Goal: Transaction & Acquisition: Purchase product/service

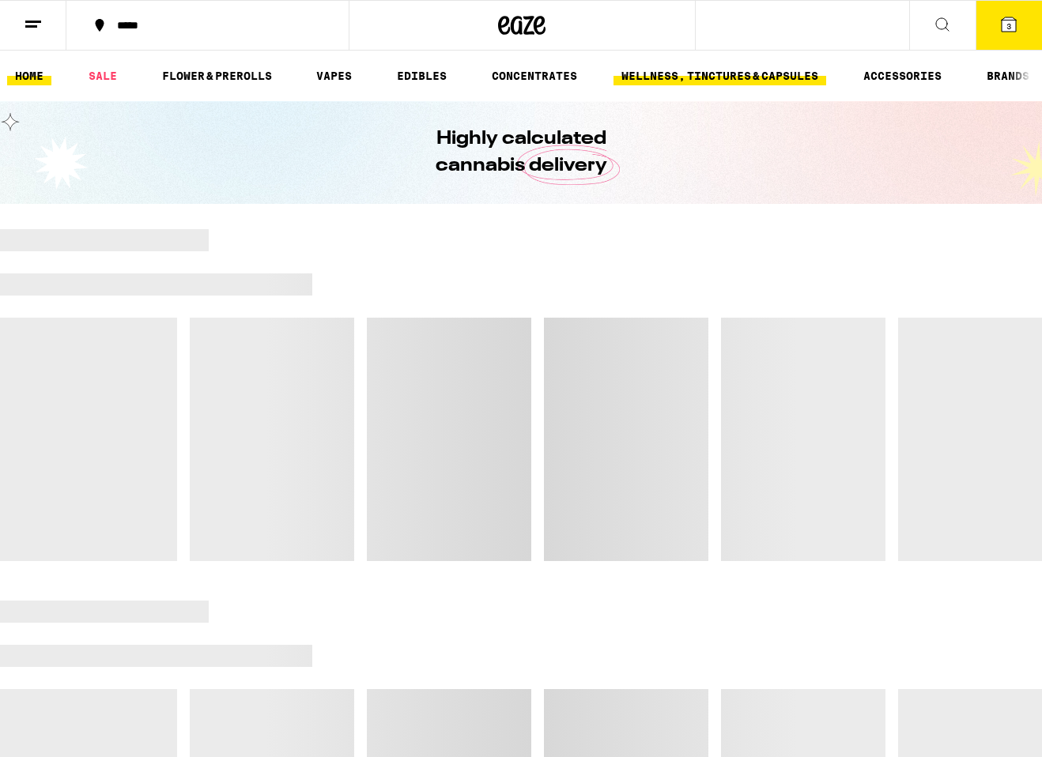
click at [732, 69] on link "WELLNESS, TINCTURES & CAPSULES" at bounding box center [719, 75] width 213 height 19
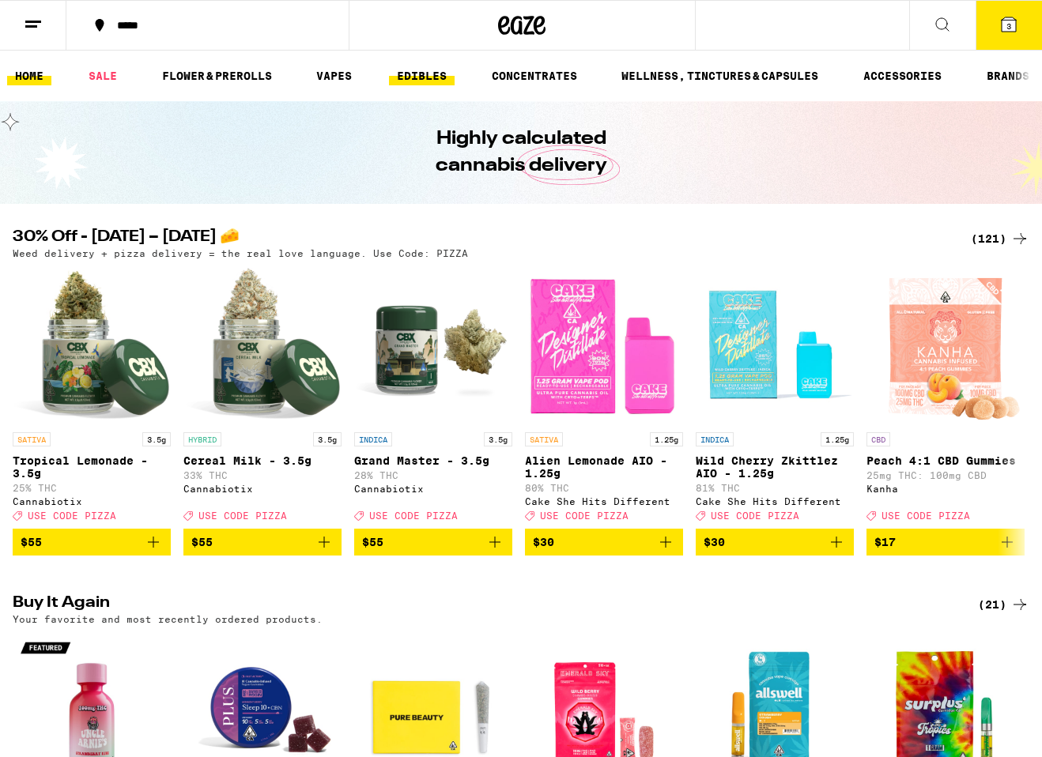
click at [425, 73] on link "EDIBLES" at bounding box center [422, 75] width 66 height 19
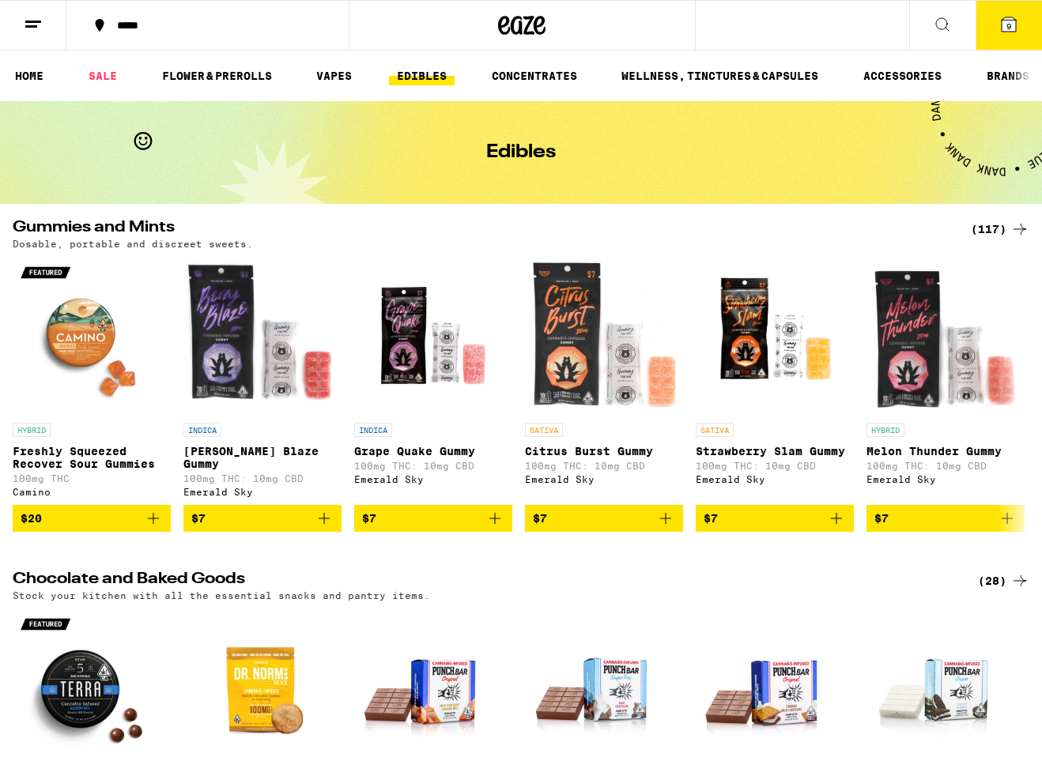
click at [1010, 29] on span "9" at bounding box center [1008, 25] width 5 height 9
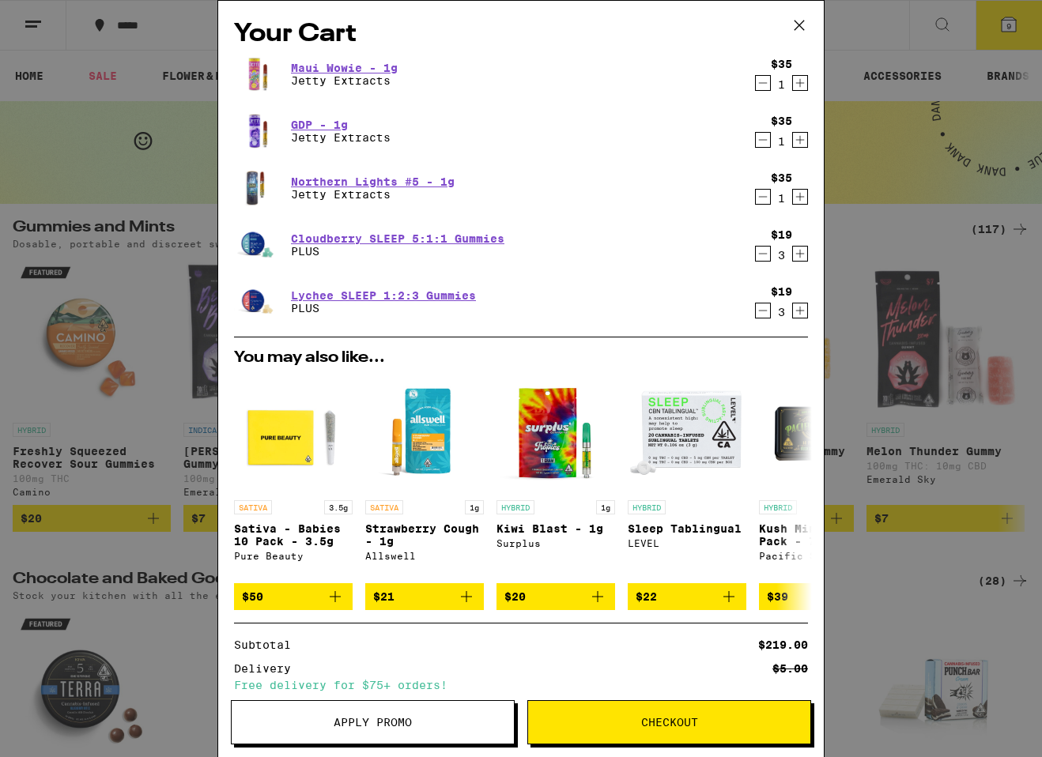
click at [764, 196] on icon "Decrement" at bounding box center [763, 196] width 14 height 19
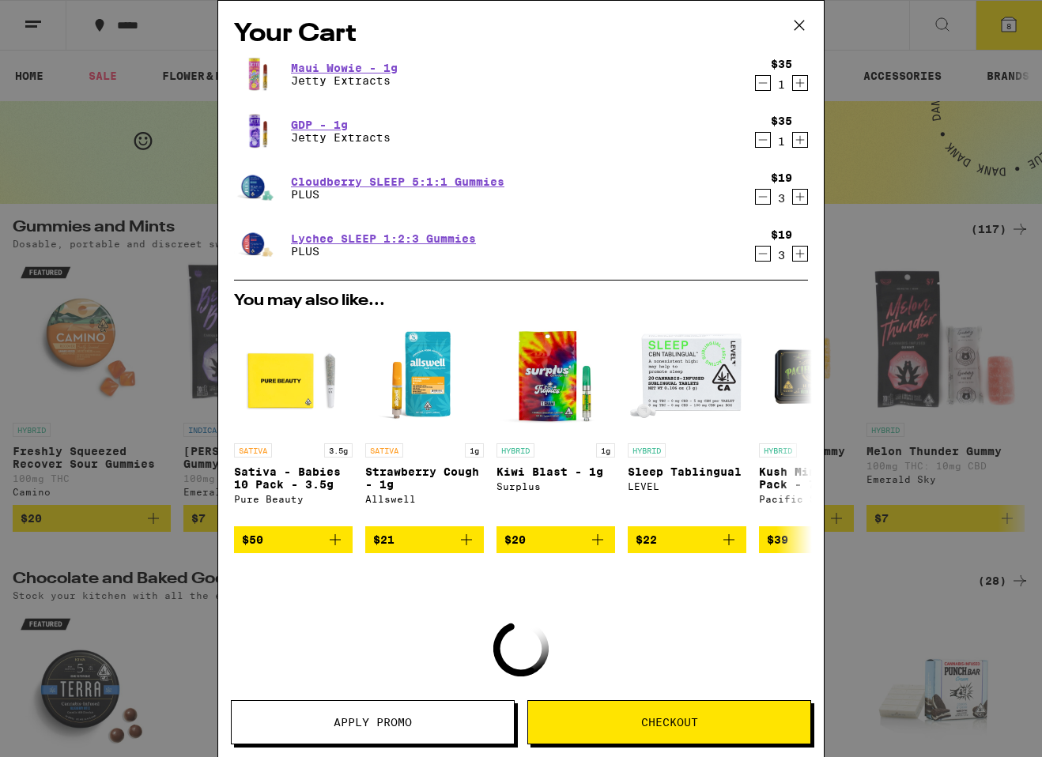
click at [758, 144] on icon "Decrement" at bounding box center [763, 139] width 14 height 19
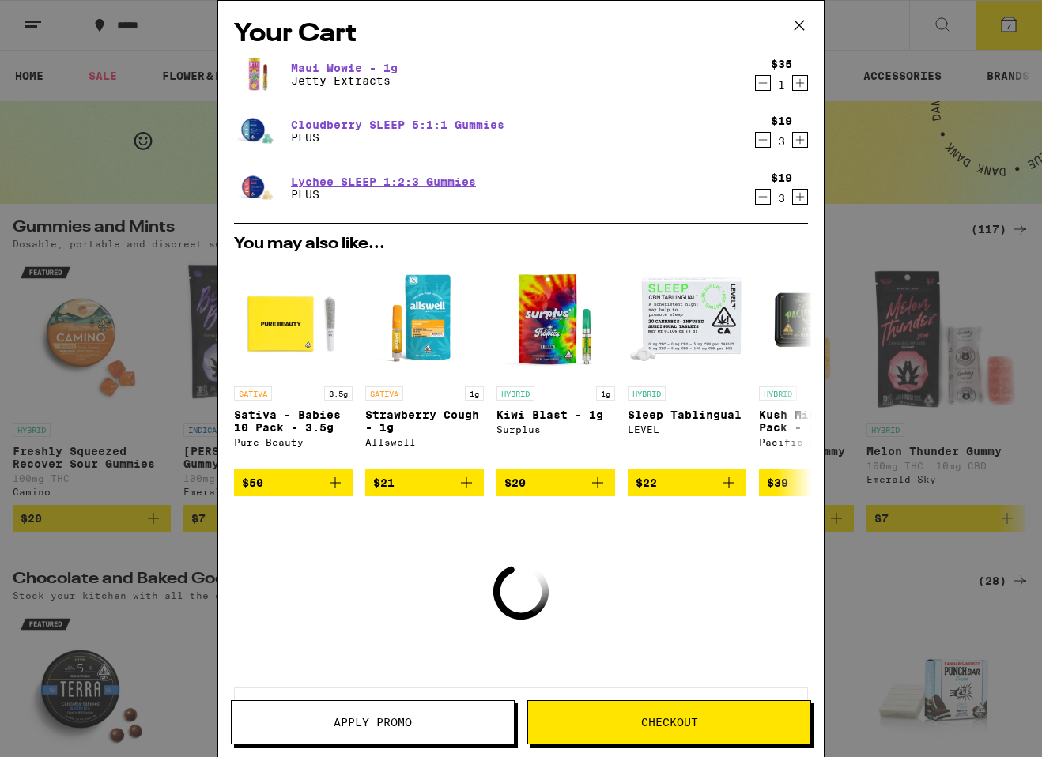
click at [761, 82] on icon "Decrement" at bounding box center [763, 83] width 14 height 19
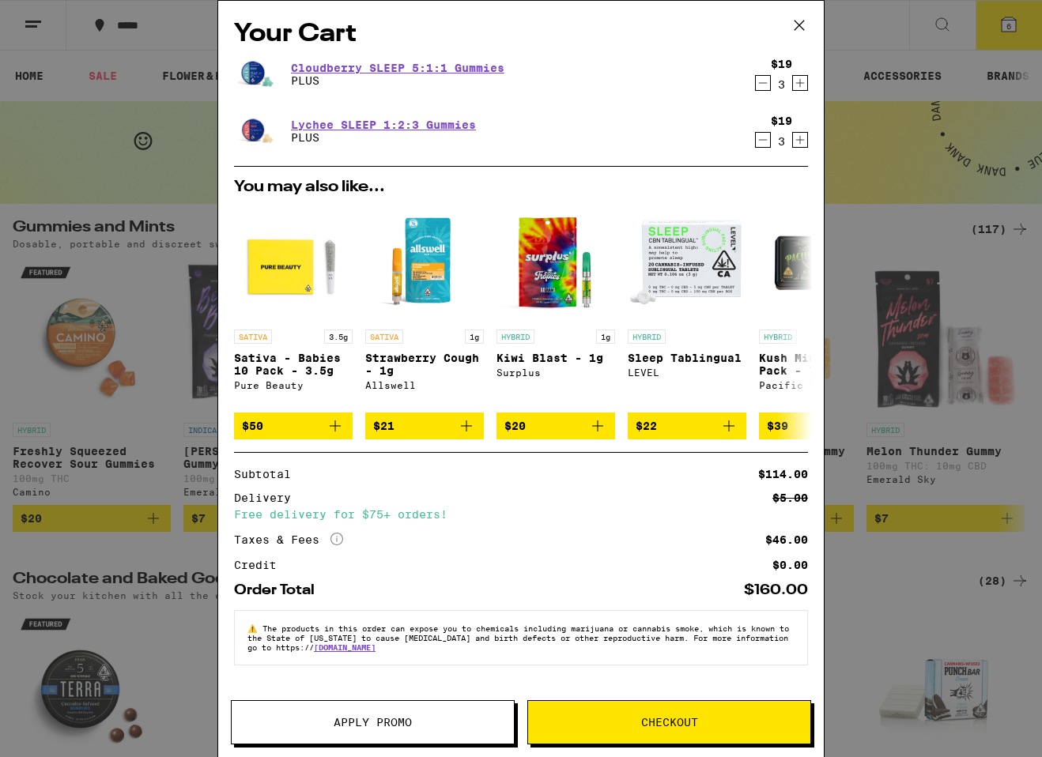
click at [797, 25] on icon at bounding box center [799, 25] width 24 height 24
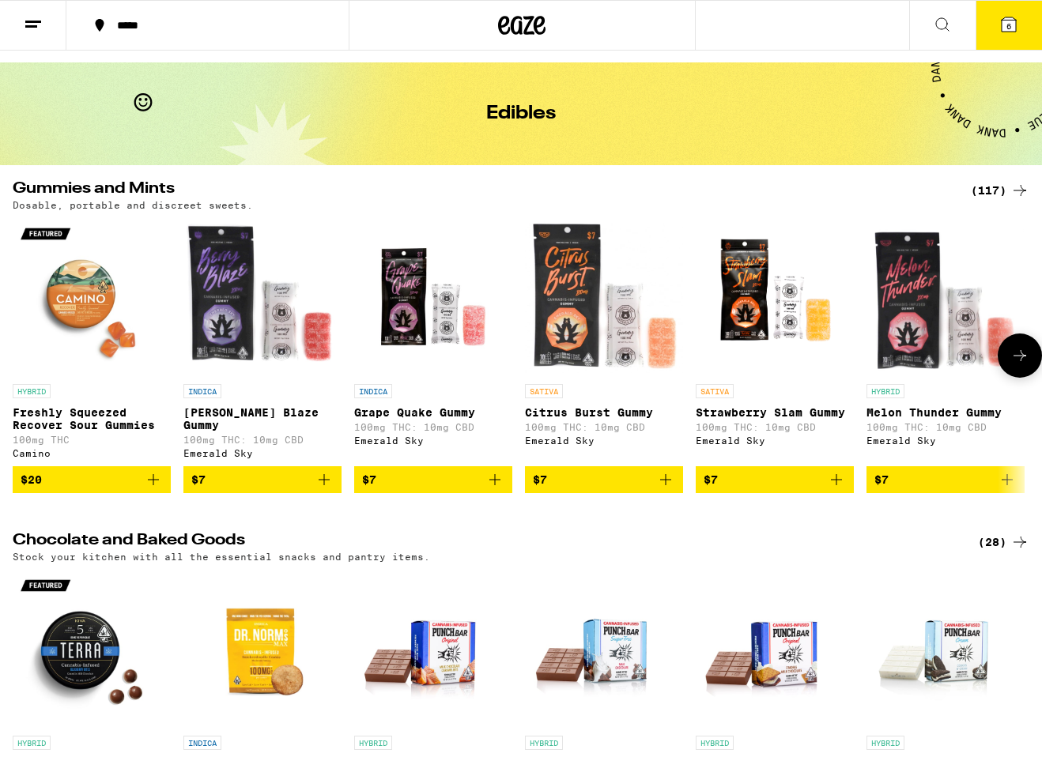
scroll to position [40, 0]
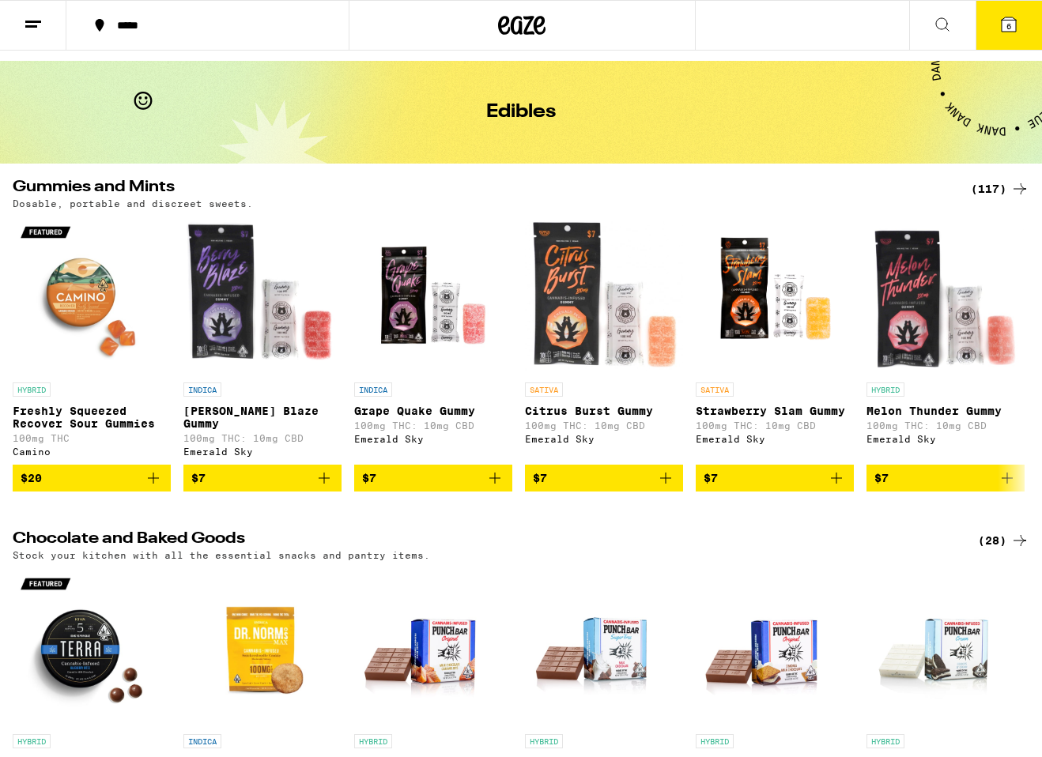
click at [998, 183] on div "(117)" at bounding box center [1000, 188] width 59 height 19
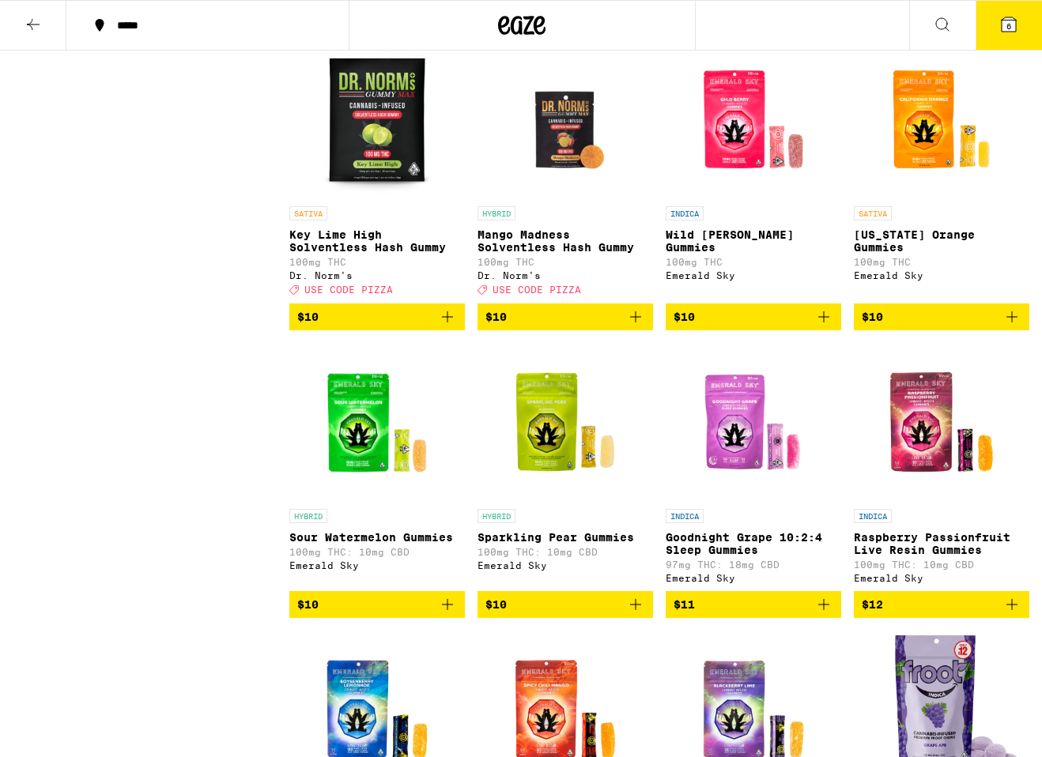
scroll to position [1069, 0]
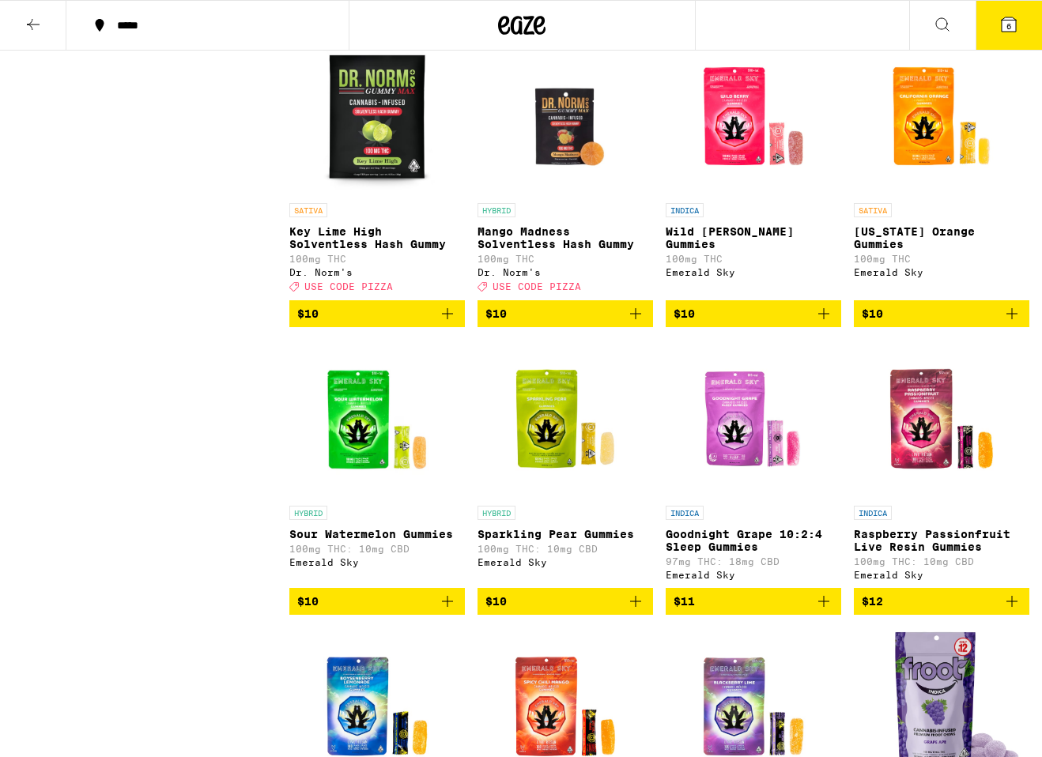
click at [450, 611] on icon "Add to bag" at bounding box center [447, 601] width 19 height 19
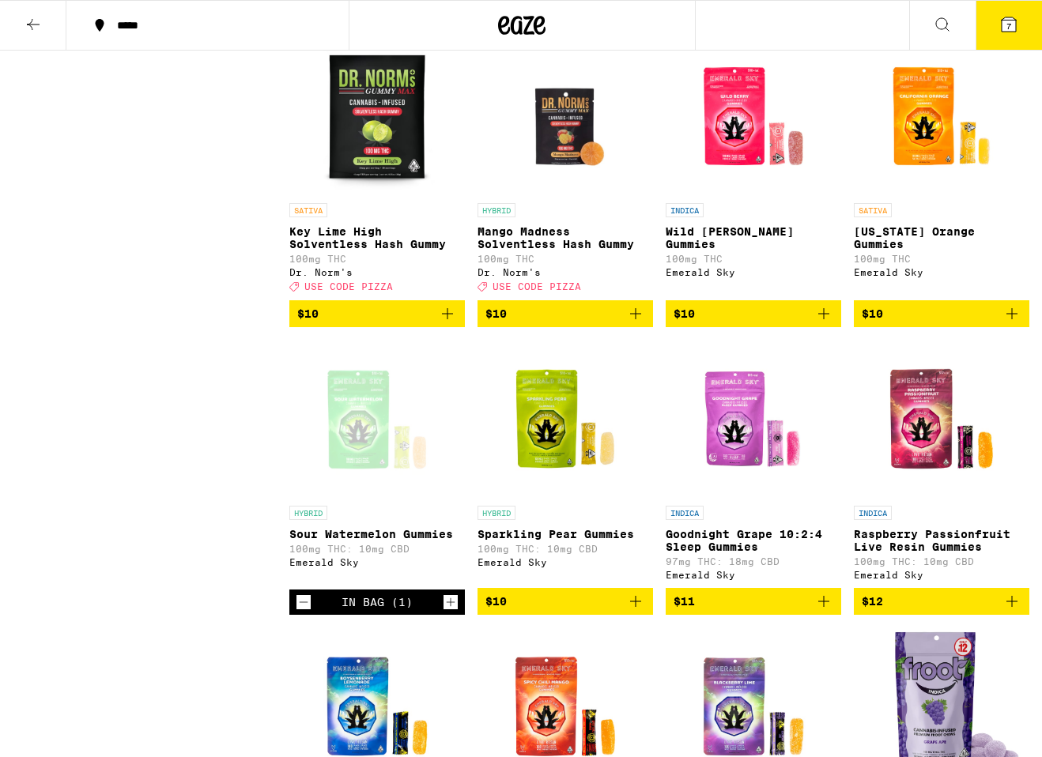
click at [825, 323] on icon "Add to bag" at bounding box center [823, 313] width 19 height 19
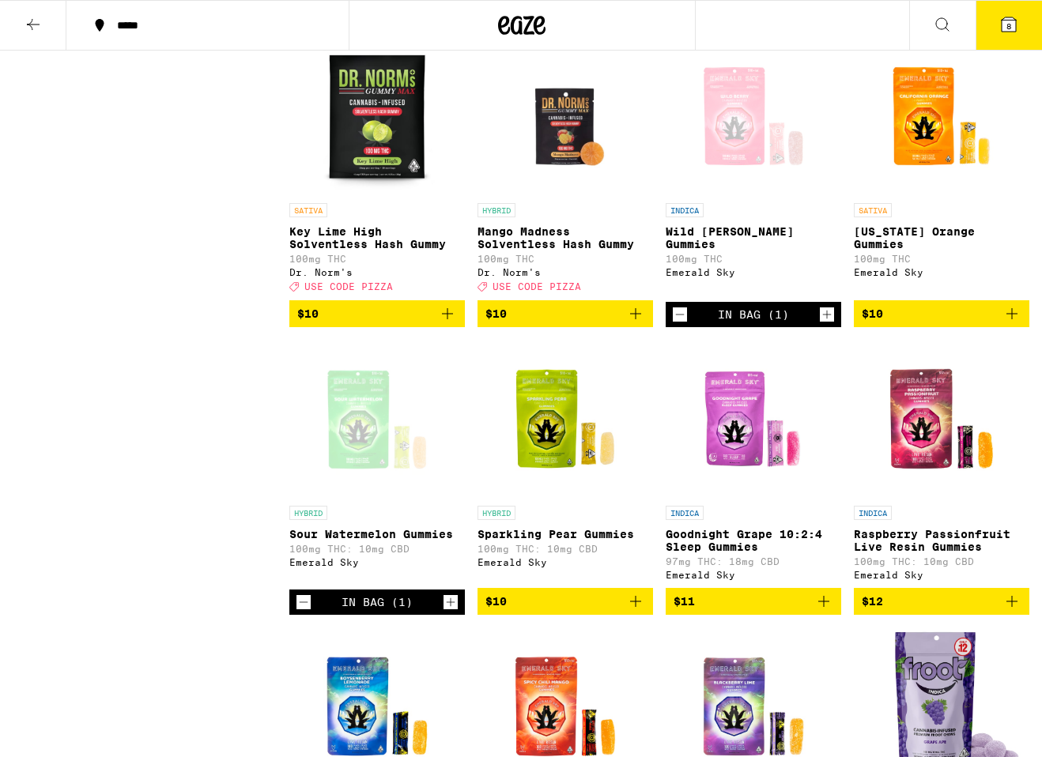
click at [730, 447] on img "Open page for Goodnight Grape 10:2:4 Sleep Gummies from Emerald Sky" at bounding box center [753, 419] width 158 height 158
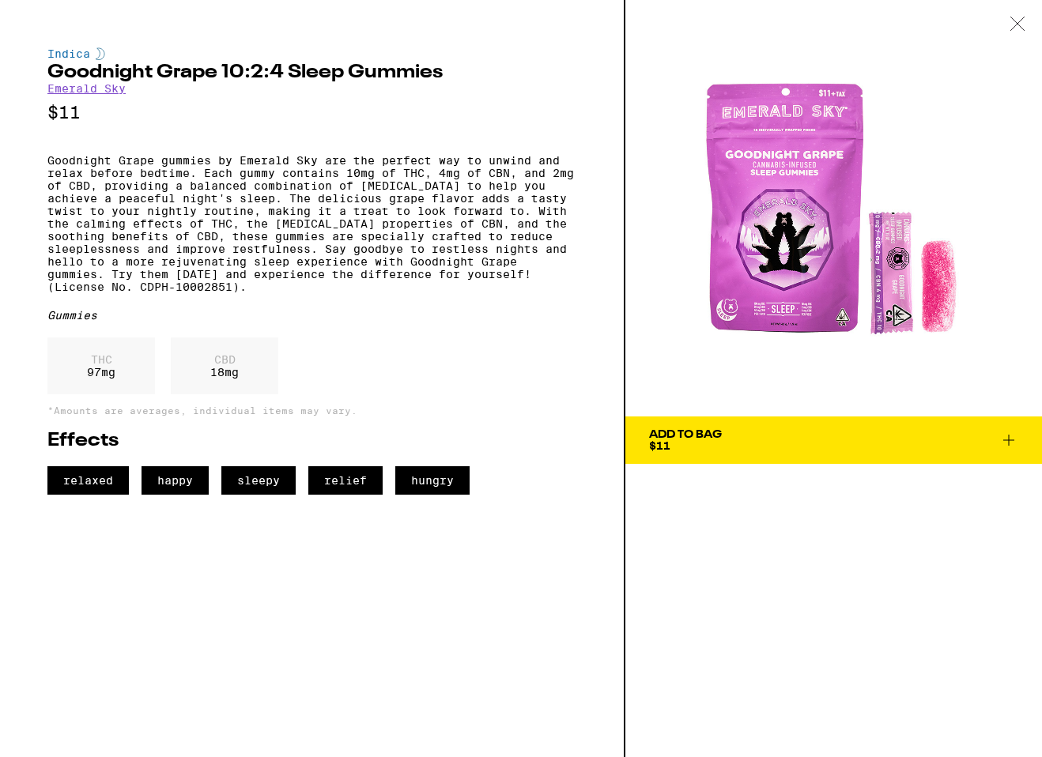
click at [746, 432] on span "Add To Bag $11" at bounding box center [833, 440] width 369 height 22
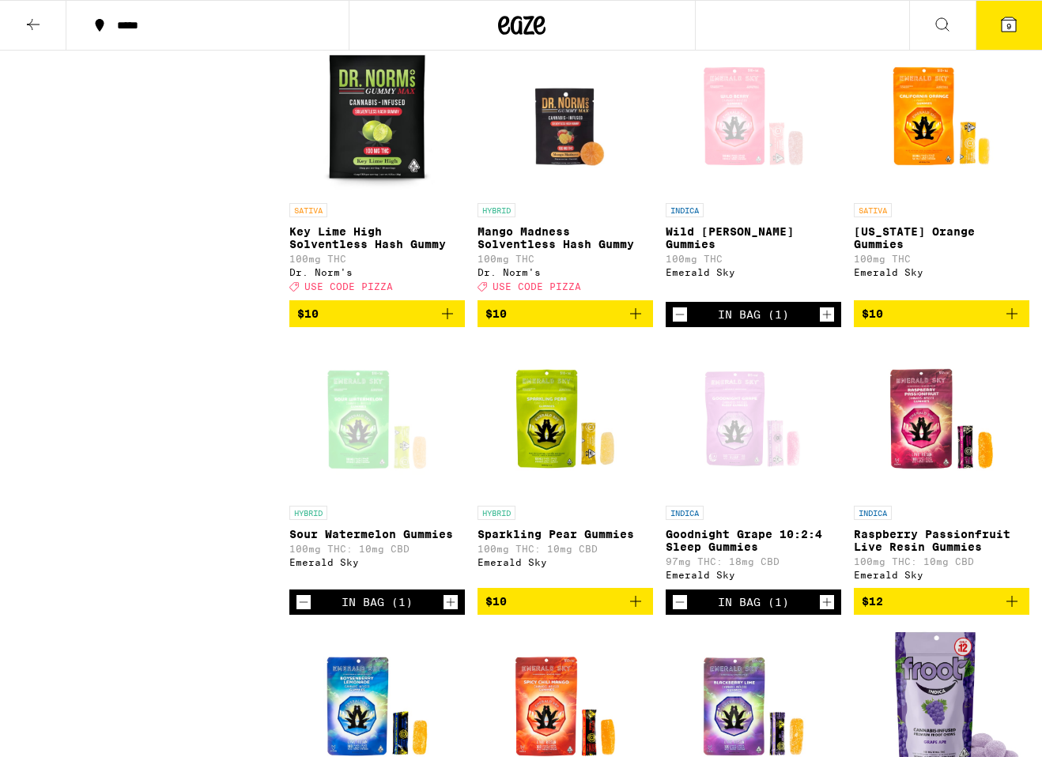
click at [1010, 25] on span "9" at bounding box center [1008, 25] width 5 height 9
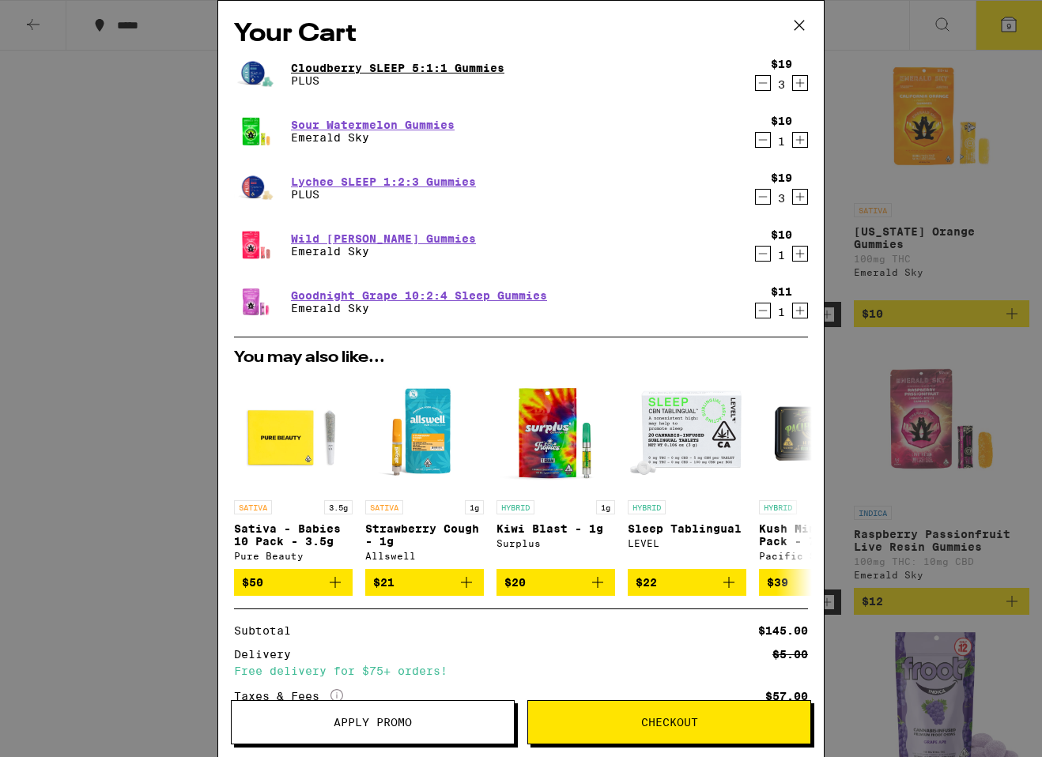
click at [350, 67] on link "Cloudberry SLEEP 5:1:1 Gummies" at bounding box center [397, 68] width 213 height 13
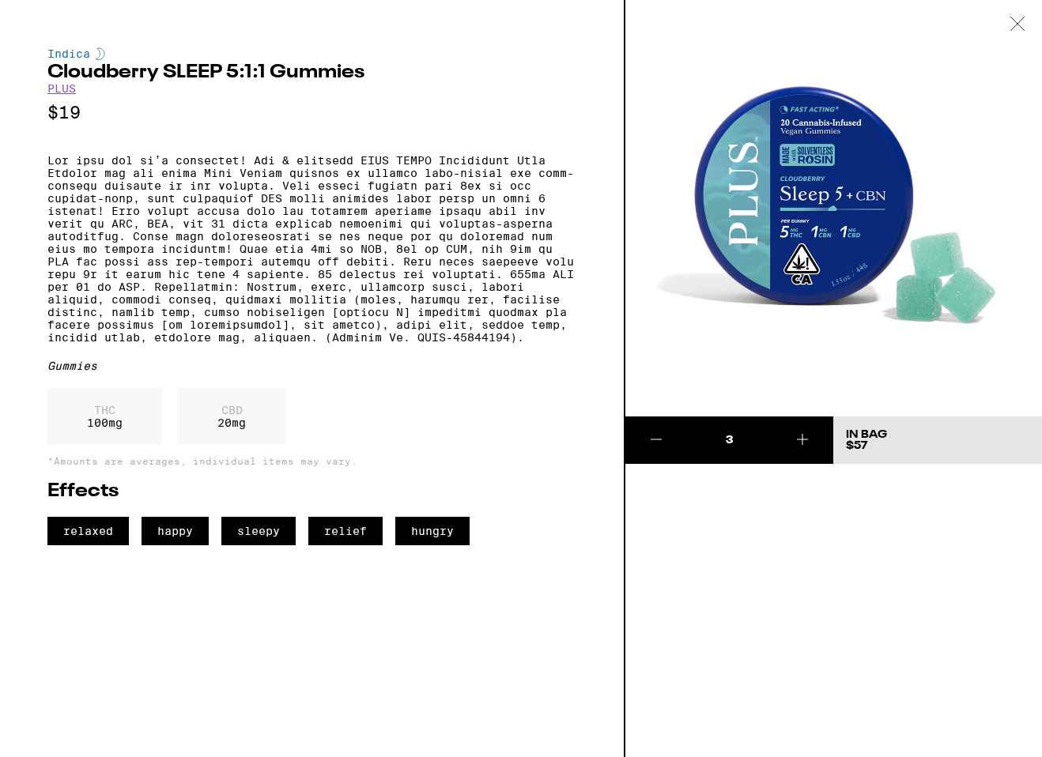
click at [1017, 25] on icon at bounding box center [1018, 24] width 16 height 14
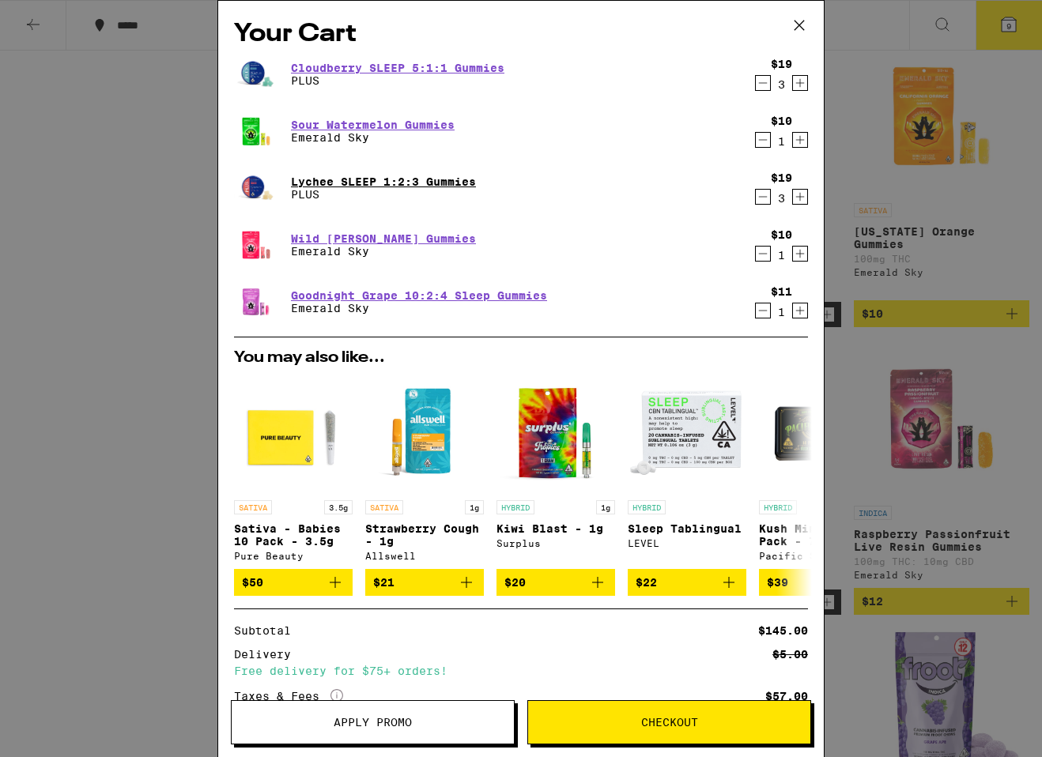
click at [354, 179] on link "Lychee SLEEP 1:2:3 Gummies" at bounding box center [383, 182] width 185 height 13
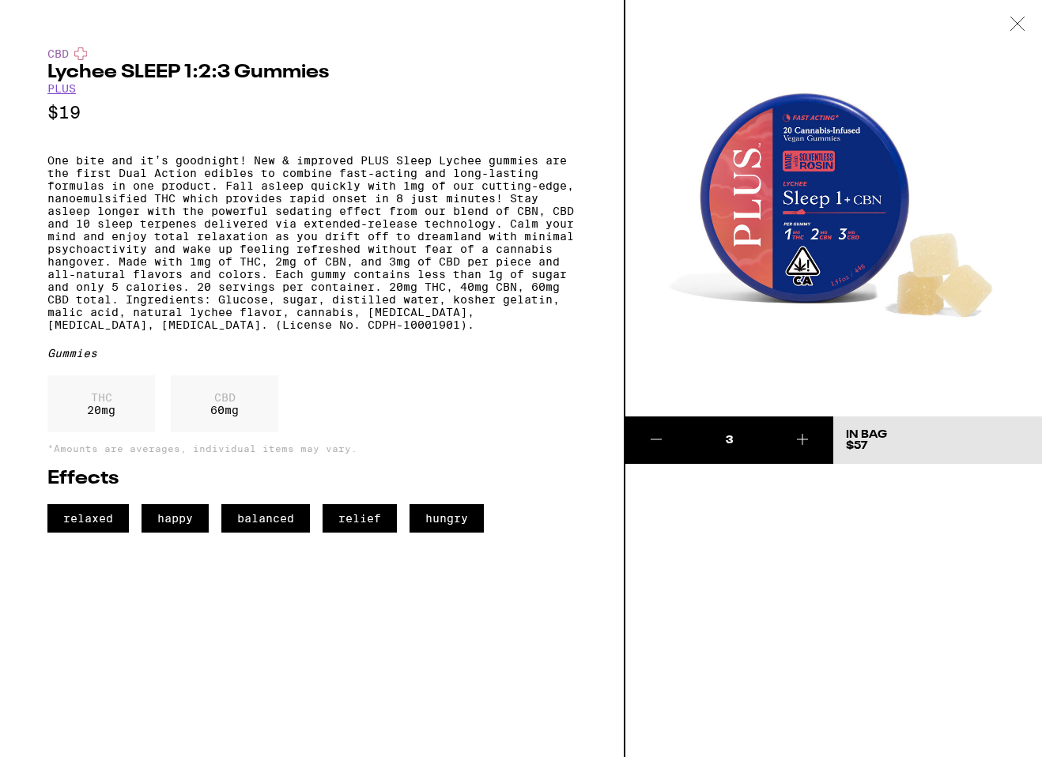
click at [1013, 21] on icon at bounding box center [1018, 24] width 16 height 14
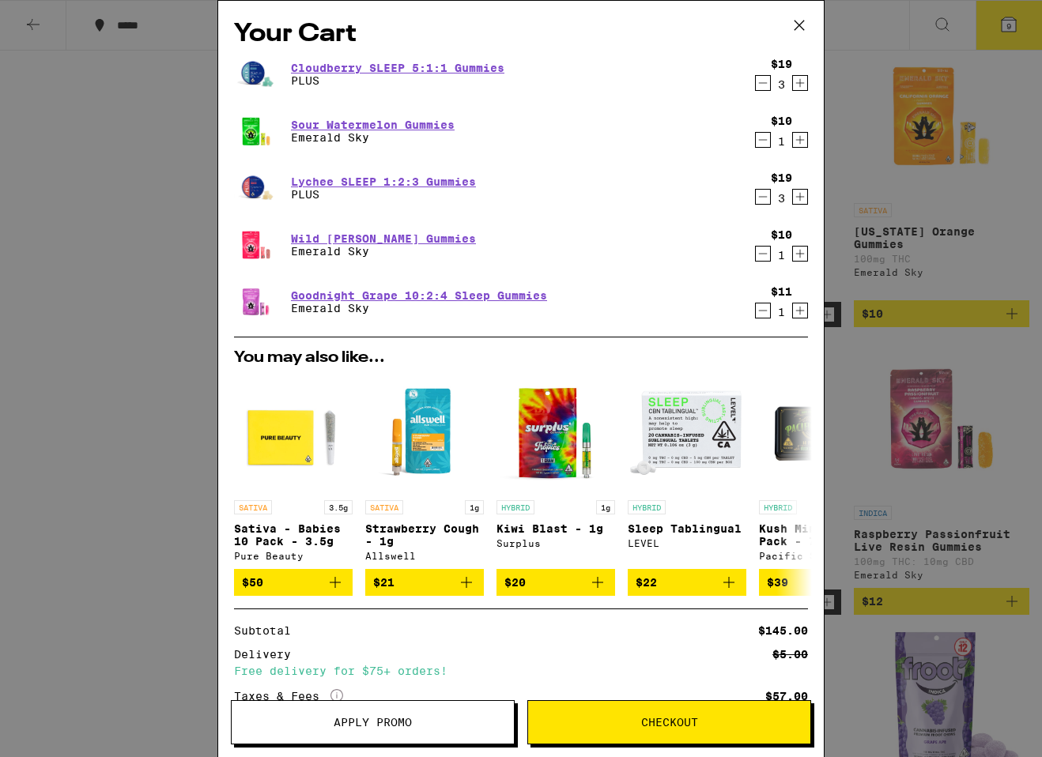
click at [759, 195] on icon "Decrement" at bounding box center [763, 196] width 14 height 19
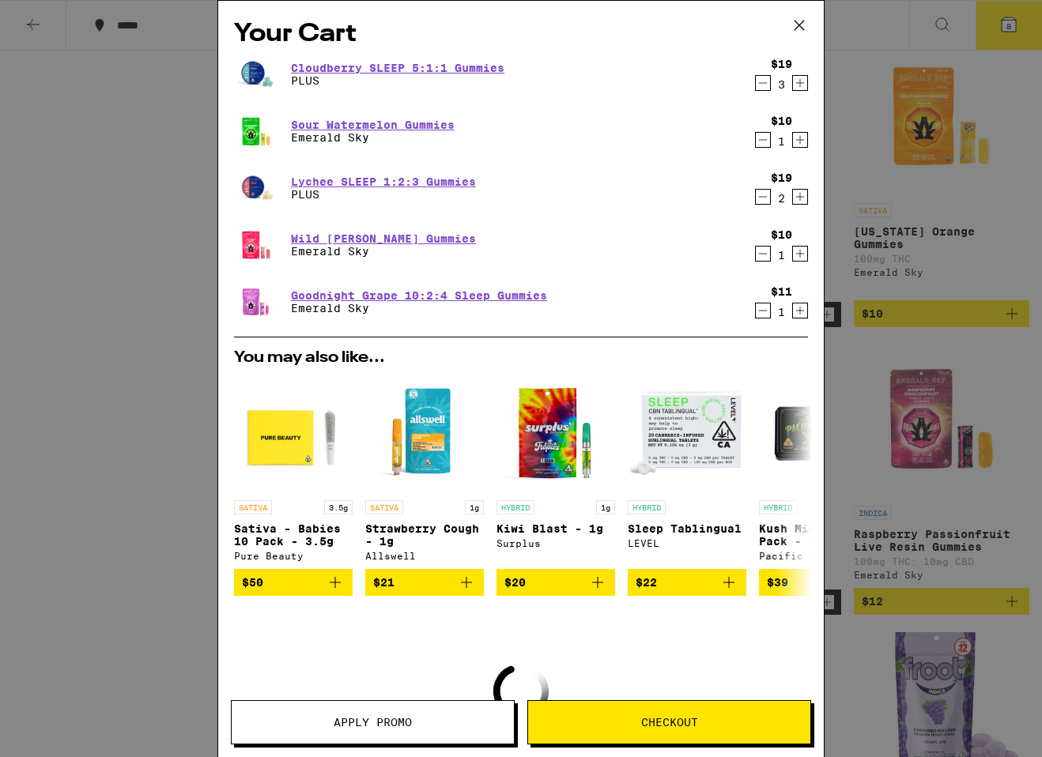
click at [759, 195] on icon "Decrement" at bounding box center [763, 196] width 14 height 19
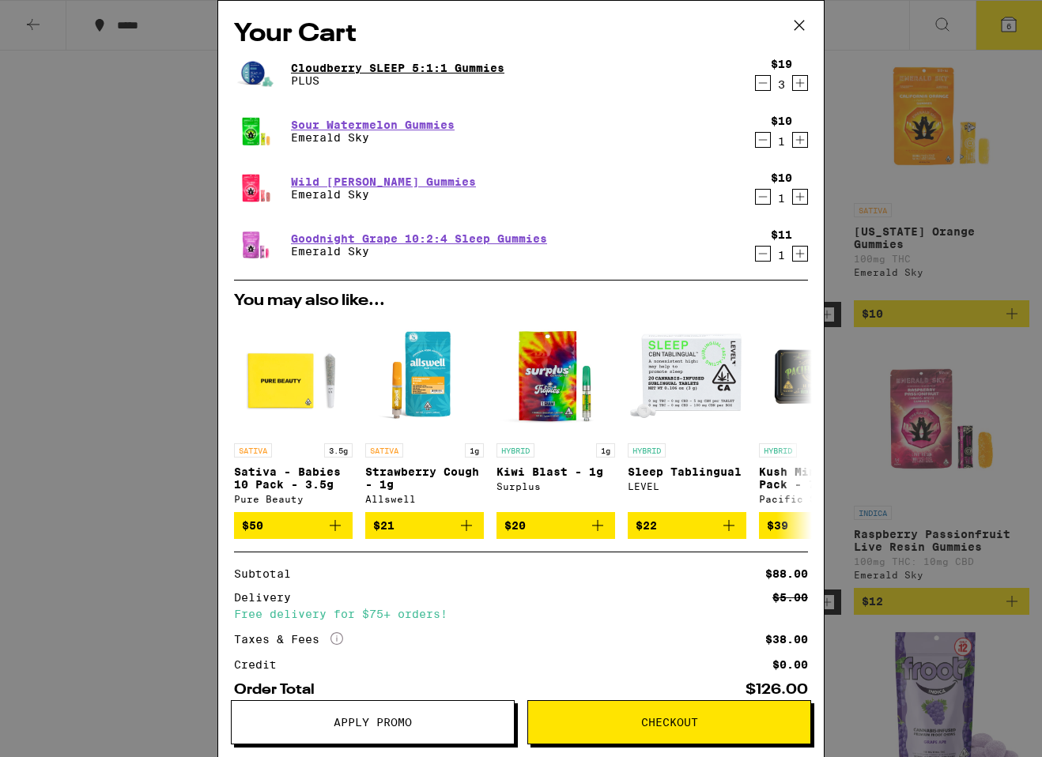
click at [393, 69] on link "Cloudberry SLEEP 5:1:1 Gummies" at bounding box center [397, 68] width 213 height 13
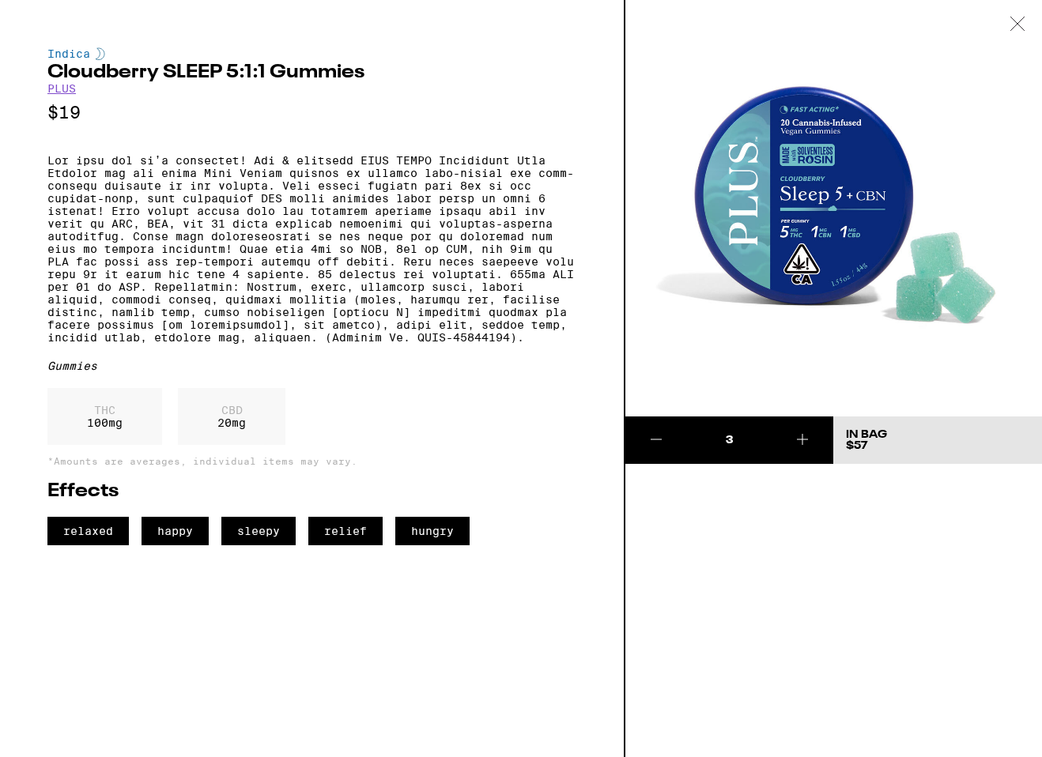
click at [1019, 19] on icon at bounding box center [1018, 24] width 16 height 14
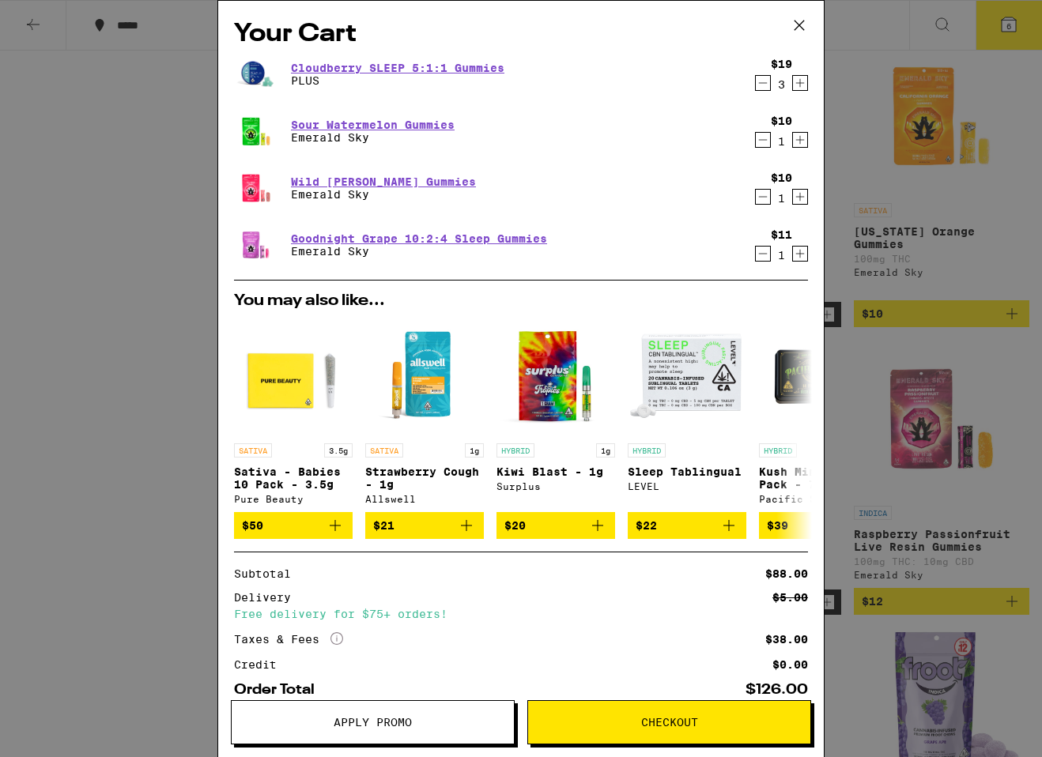
click at [704, 740] on button "Checkout" at bounding box center [669, 722] width 284 height 44
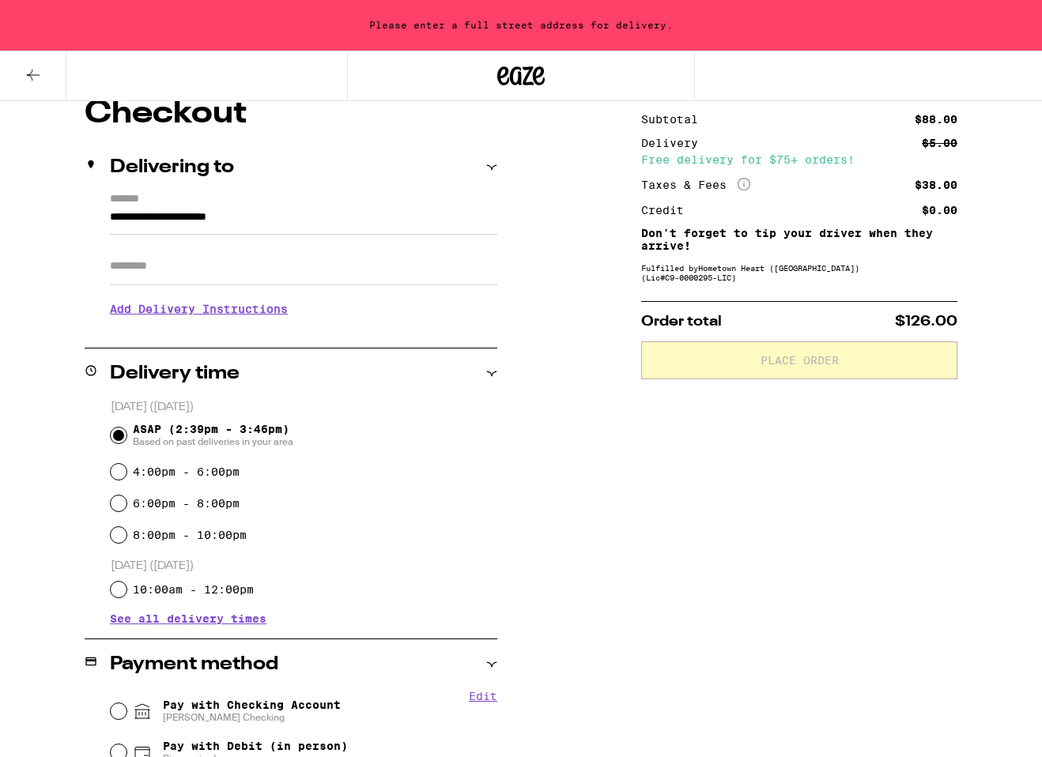
scroll to position [428, 0]
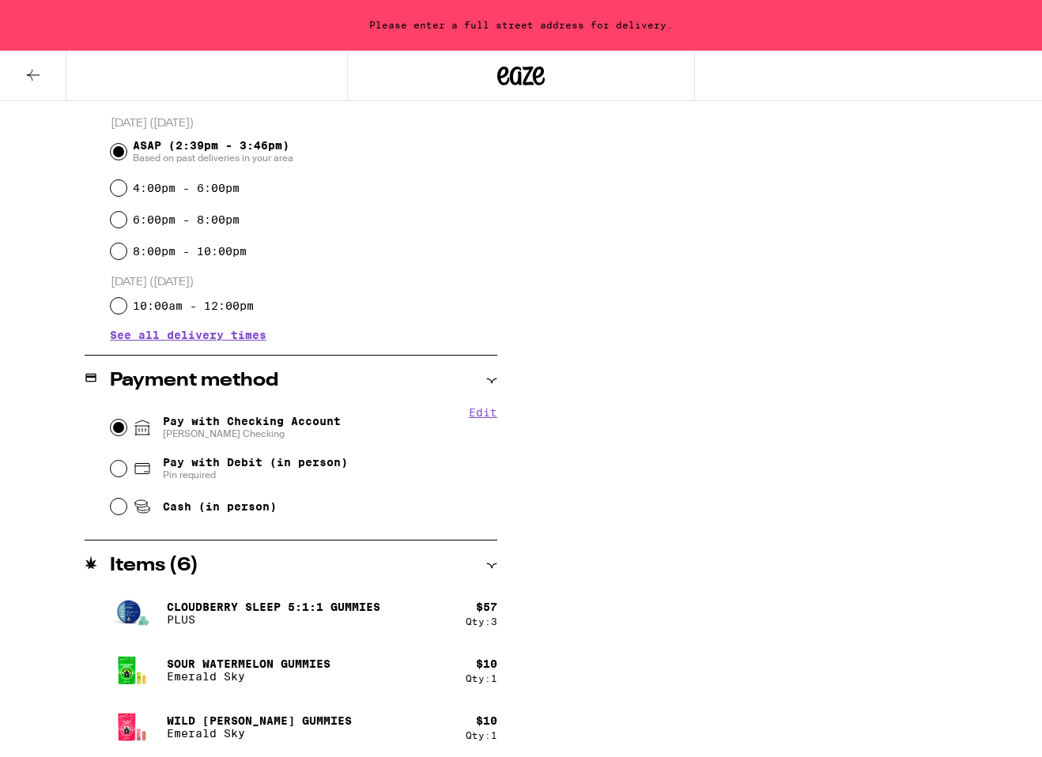
click at [115, 425] on input "Pay with Checking Account Shawn Checking" at bounding box center [119, 428] width 16 height 16
radio input "true"
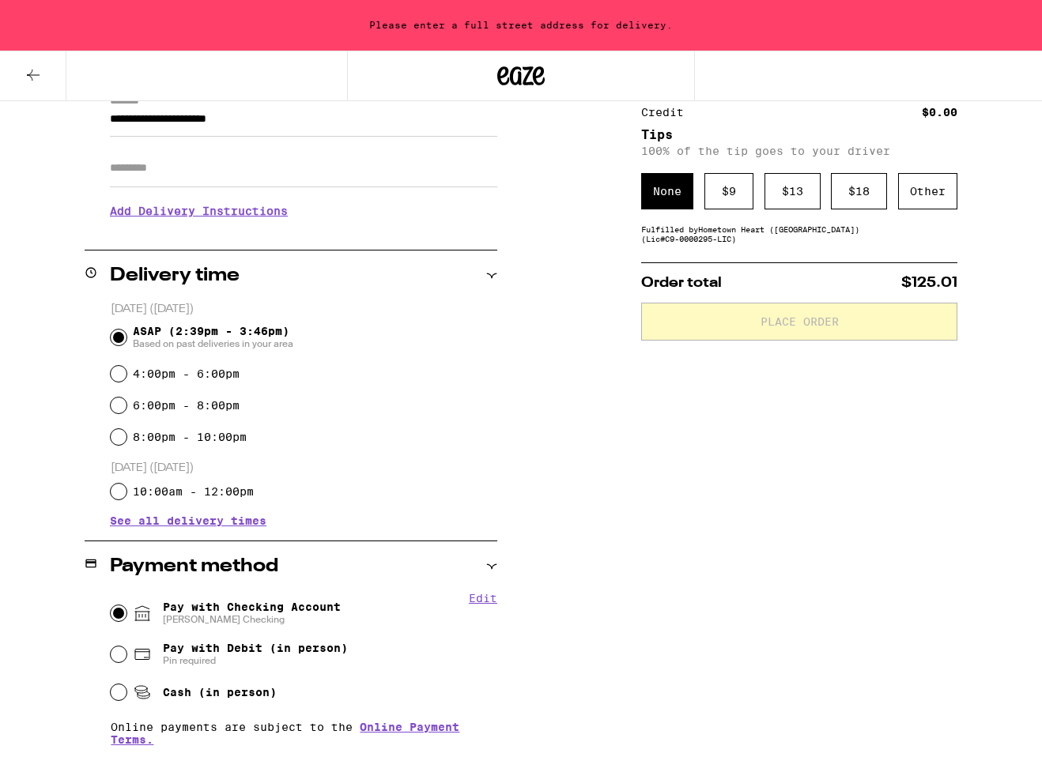
scroll to position [0, 0]
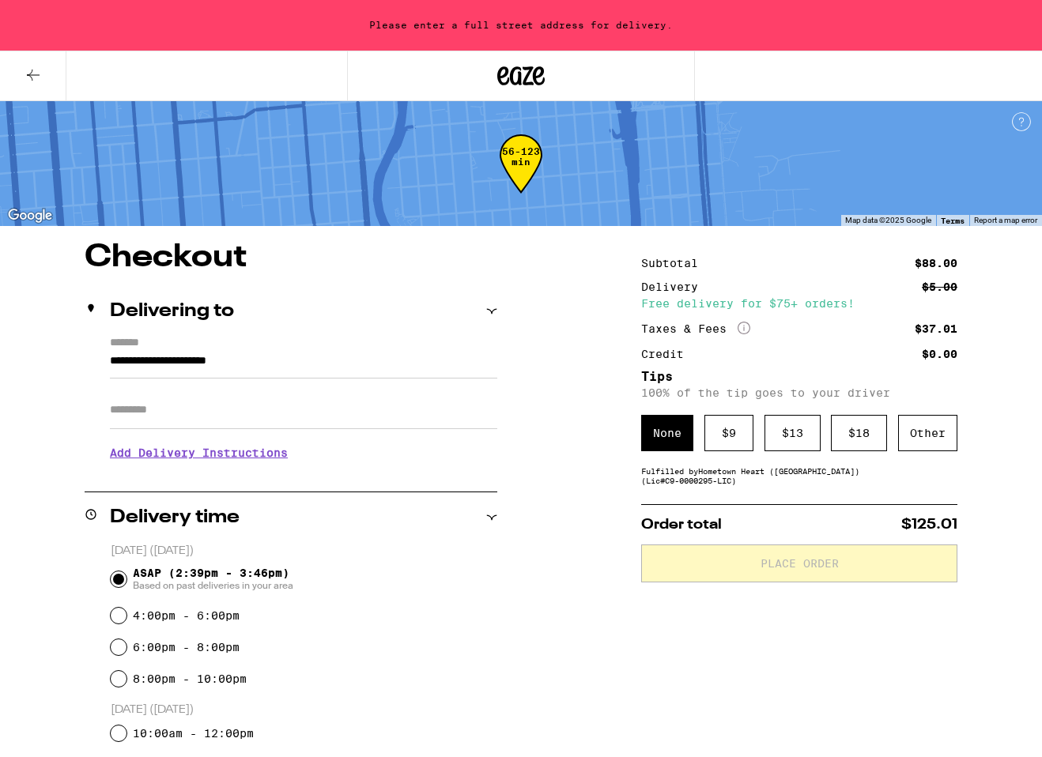
click at [202, 357] on input "**********" at bounding box center [303, 365] width 387 height 27
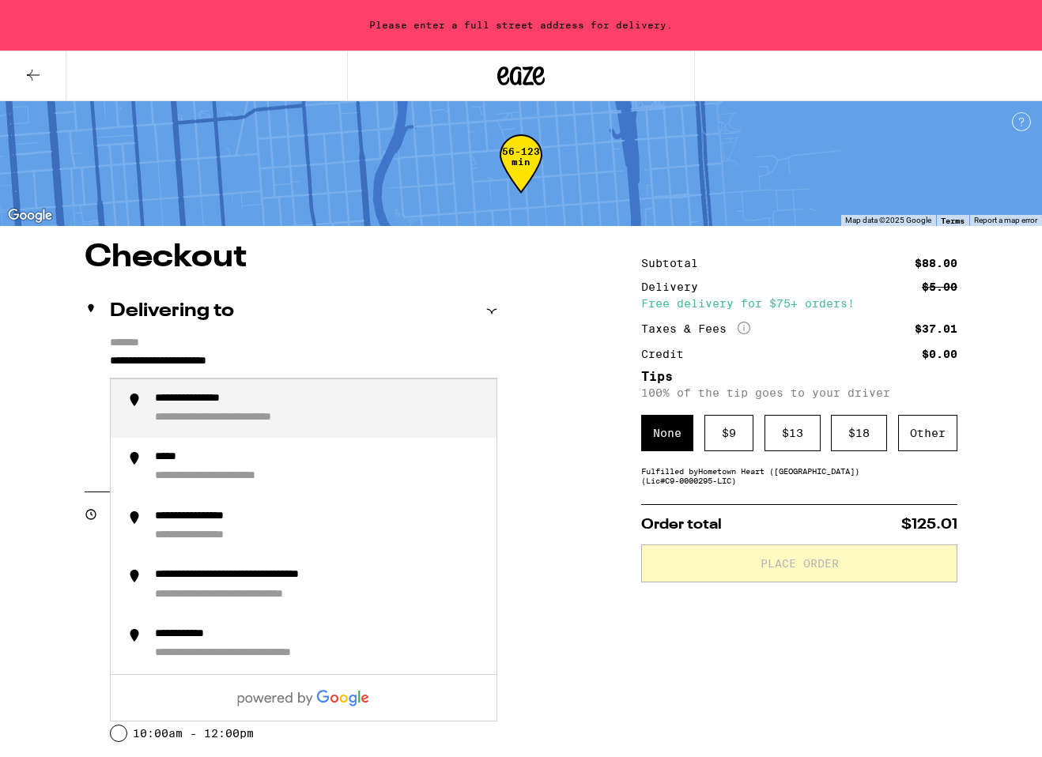
click at [202, 357] on input "**********" at bounding box center [303, 365] width 387 height 27
click at [200, 414] on div "**********" at bounding box center [194, 418] width 78 height 15
type input "**********"
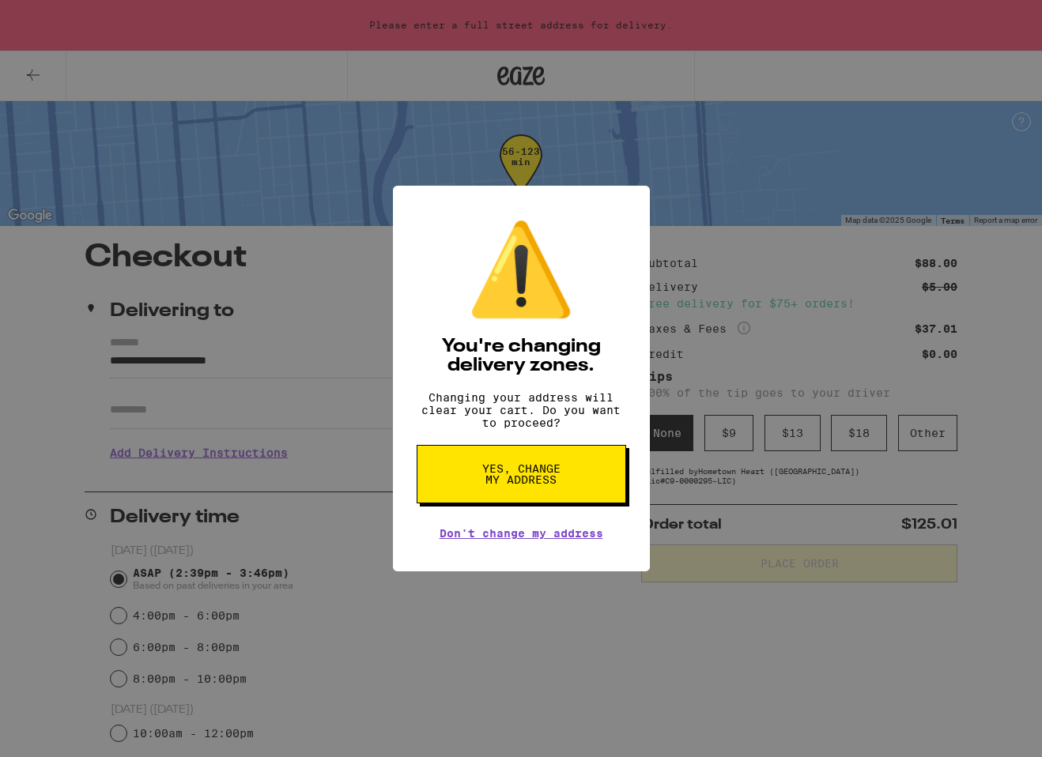
click at [557, 485] on span "Yes, change my address" at bounding box center [521, 474] width 81 height 22
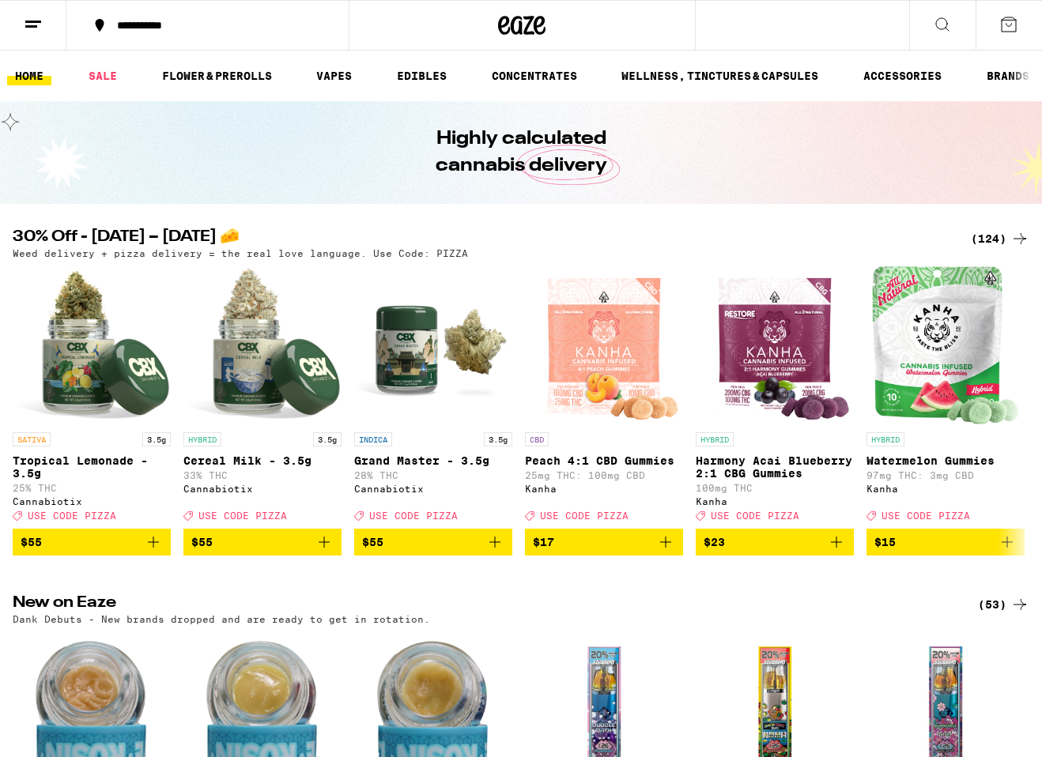
click at [725, 75] on link "WELLNESS, TINCTURES & CAPSULES" at bounding box center [719, 75] width 213 height 19
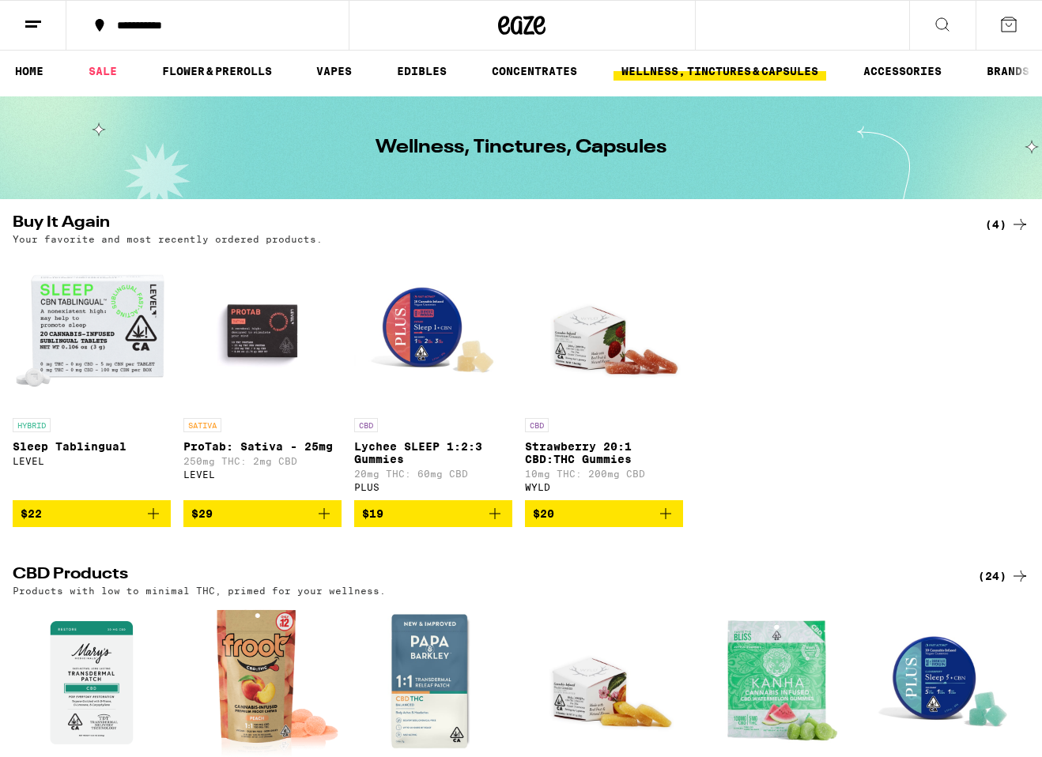
scroll to position [443, 0]
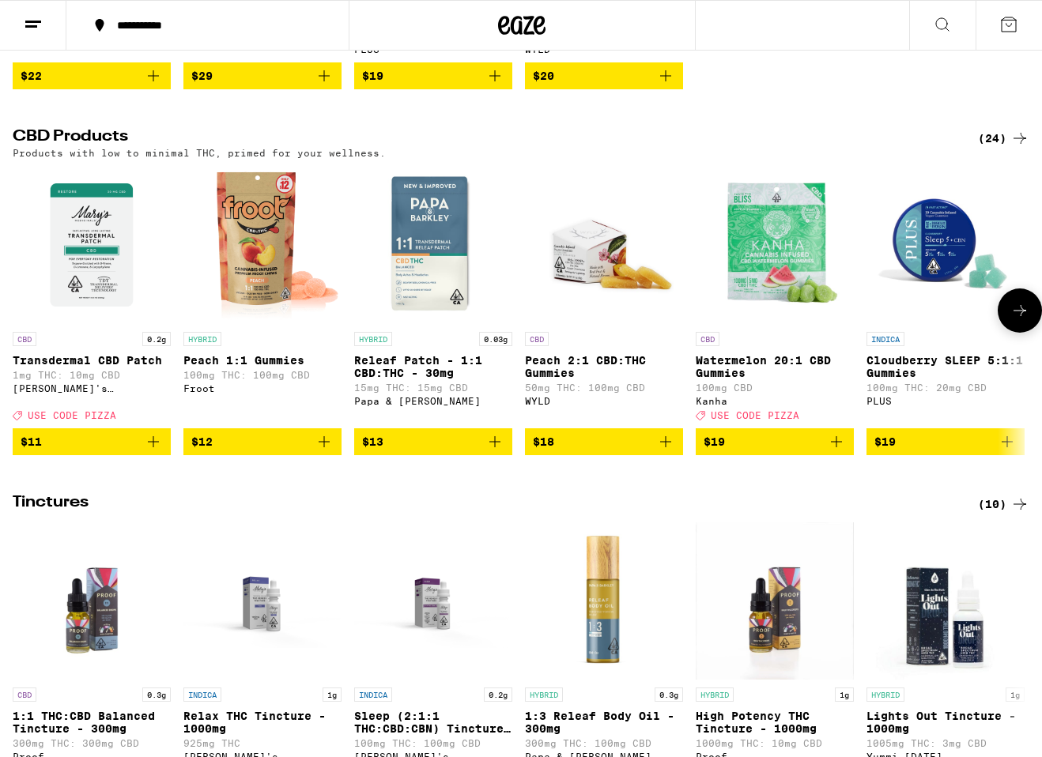
click at [1005, 451] on icon "Add to bag" at bounding box center [1007, 441] width 19 height 19
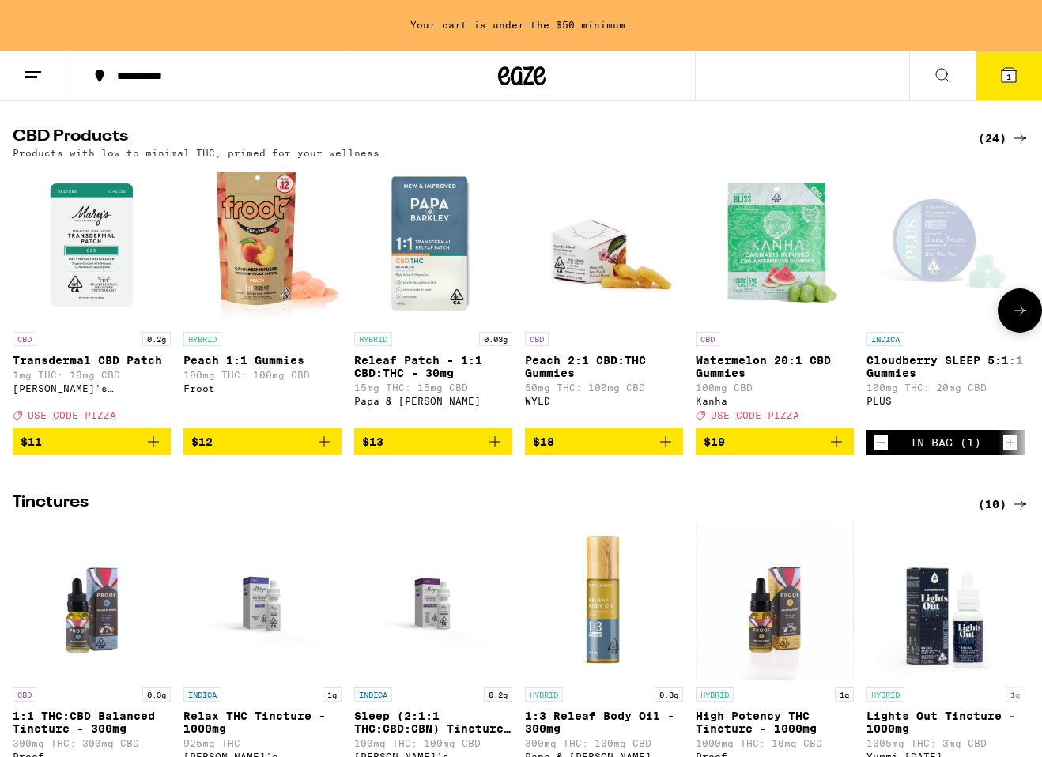
click at [1005, 452] on icon "Increment" at bounding box center [1010, 442] width 14 height 19
click at [1006, 452] on icon "Increment" at bounding box center [1010, 442] width 14 height 19
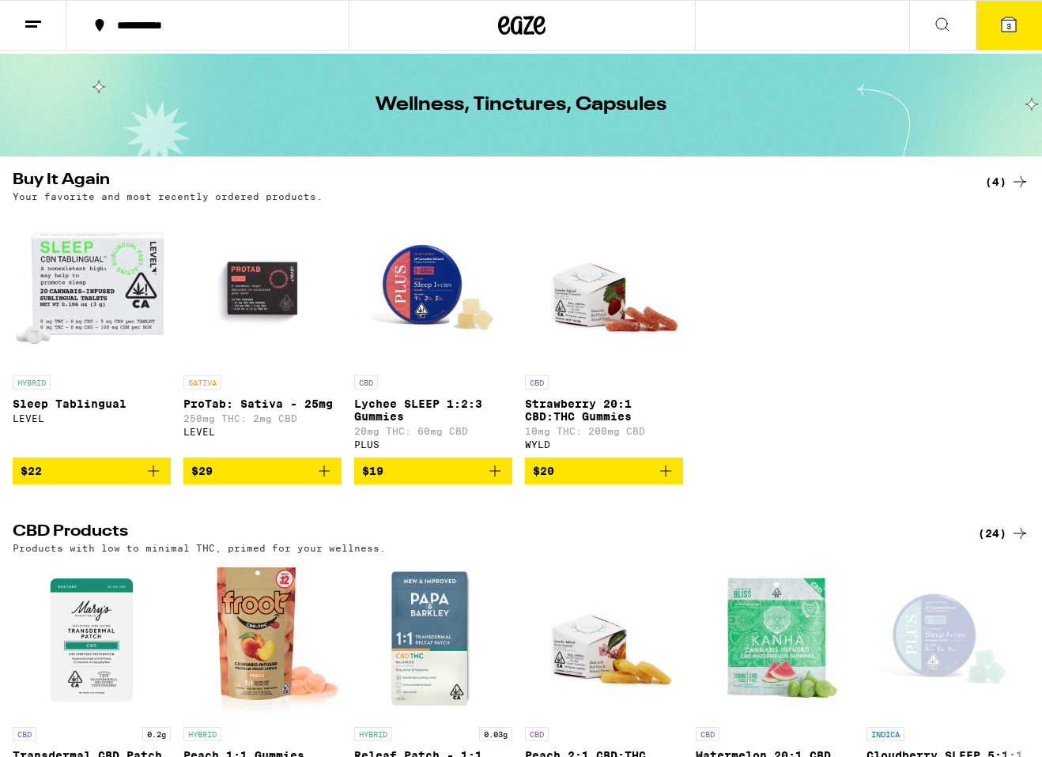
scroll to position [0, 0]
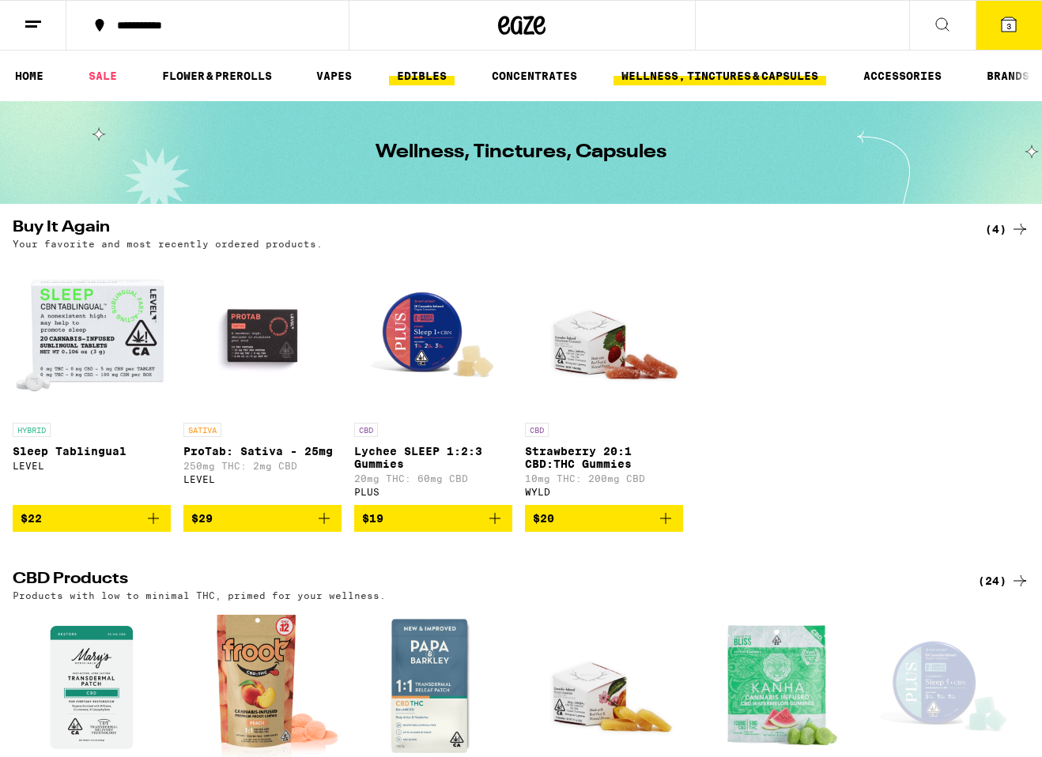
click at [435, 82] on link "EDIBLES" at bounding box center [422, 75] width 66 height 19
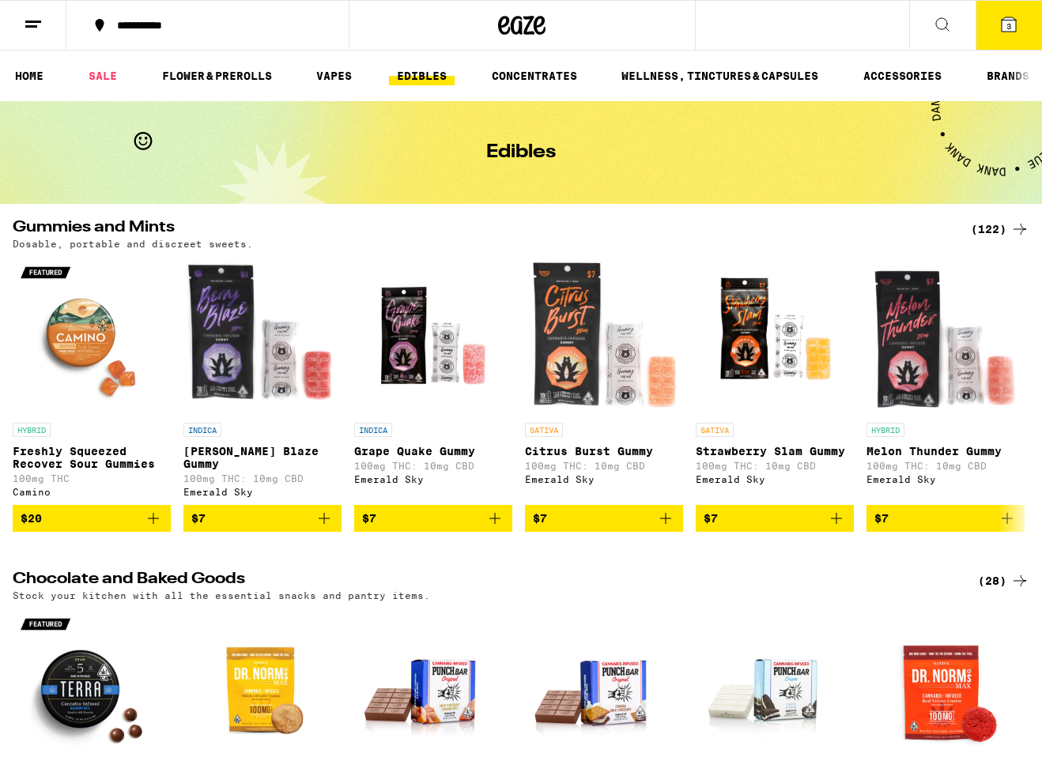
click at [975, 236] on div "(122)" at bounding box center [1000, 229] width 59 height 19
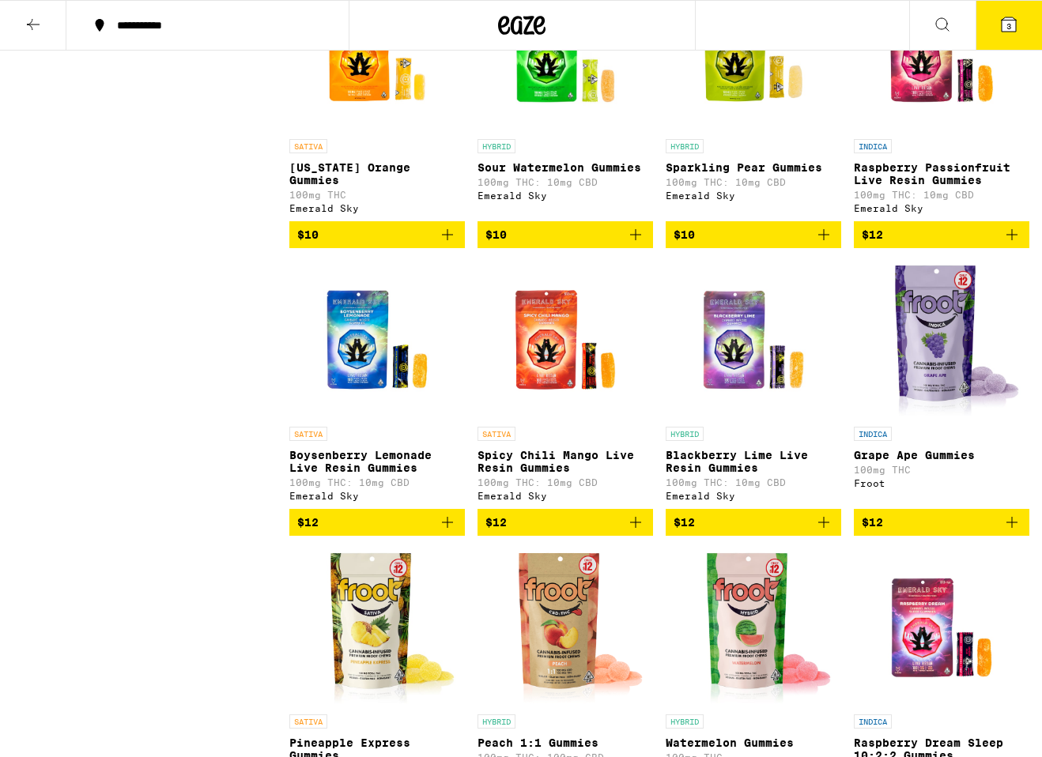
scroll to position [1054, 0]
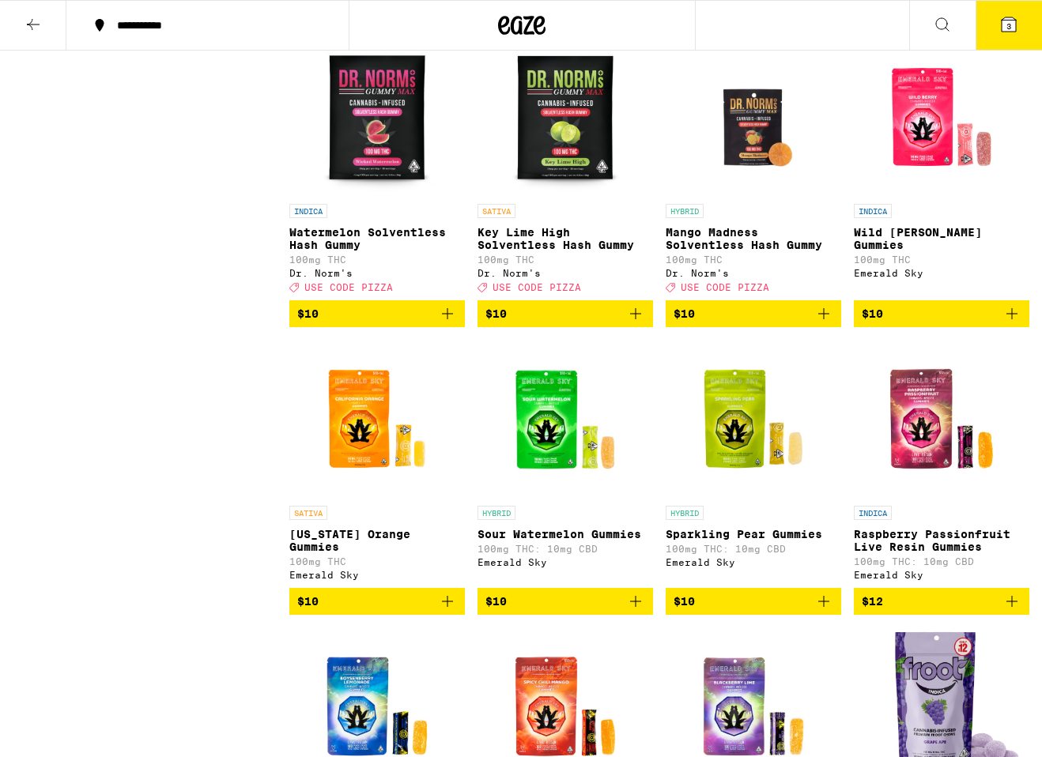
click at [1011, 323] on icon "Add to bag" at bounding box center [1011, 313] width 19 height 19
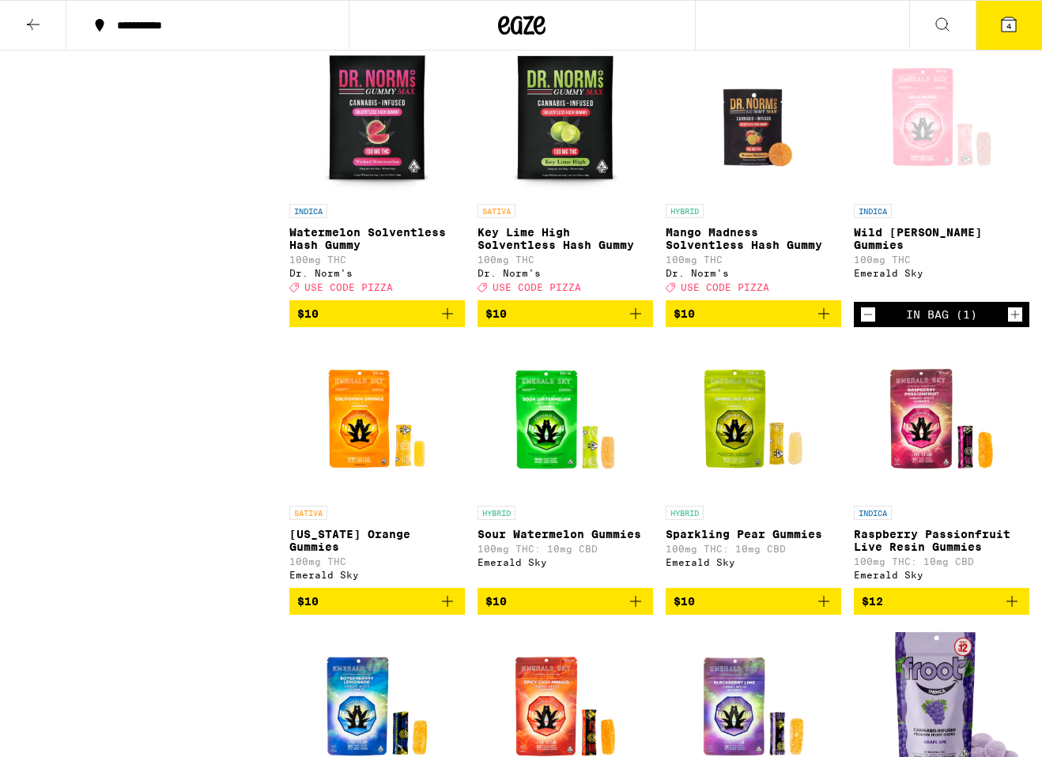
click at [636, 611] on icon "Add to bag" at bounding box center [635, 601] width 19 height 19
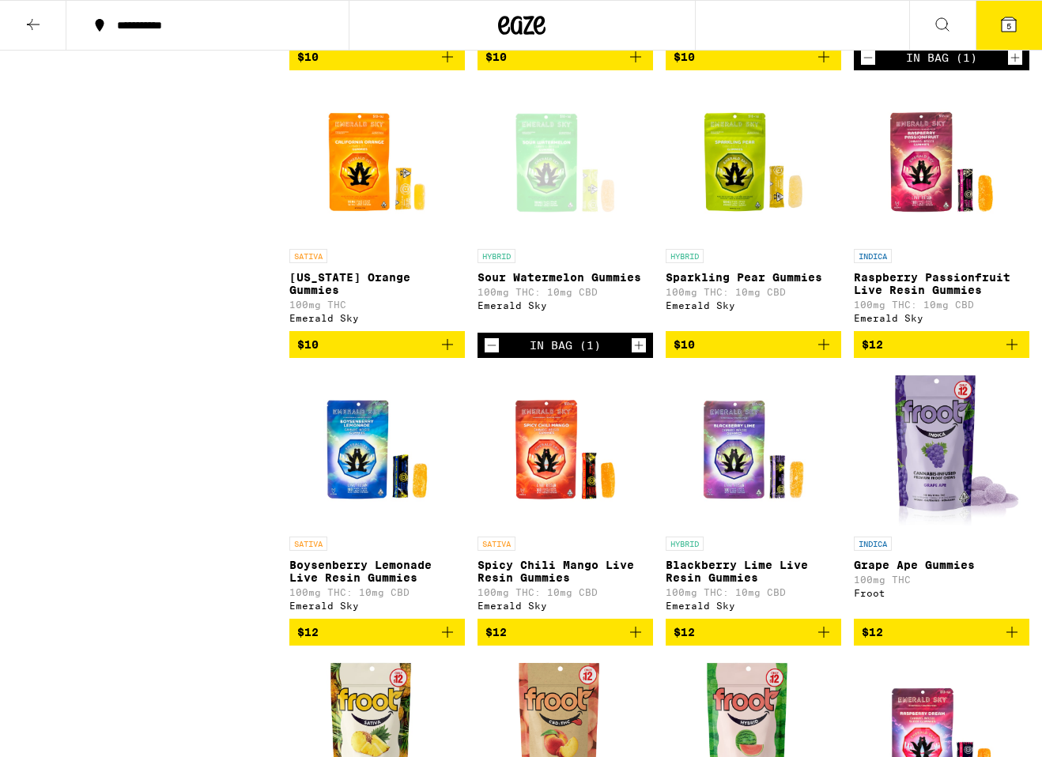
scroll to position [1806, 0]
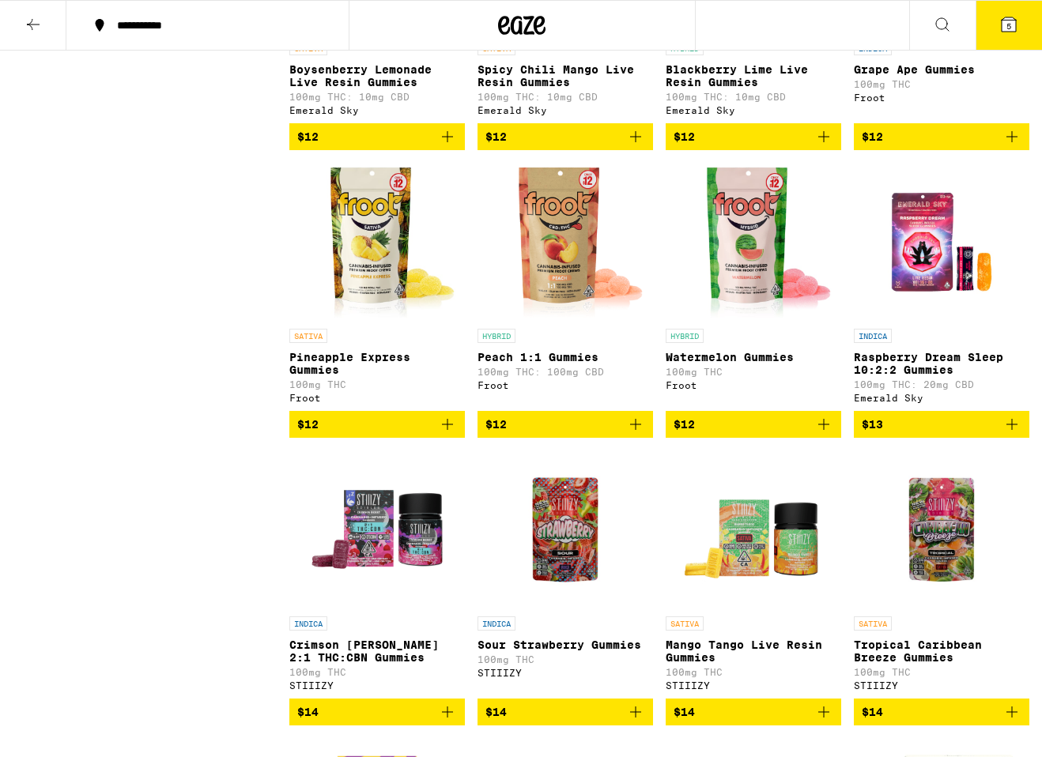
click at [919, 376] on p "Raspberry Dream Sleep 10:2:2 Gummies" at bounding box center [942, 363] width 176 height 25
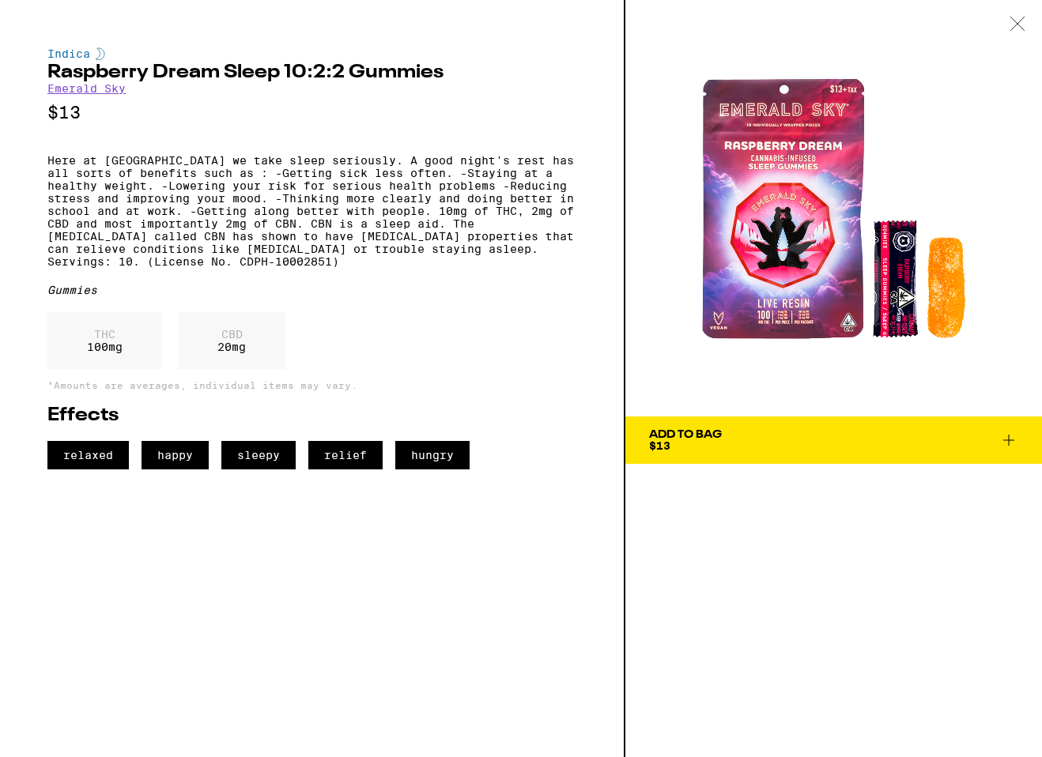
click at [752, 431] on span "Add To Bag $13" at bounding box center [833, 440] width 369 height 22
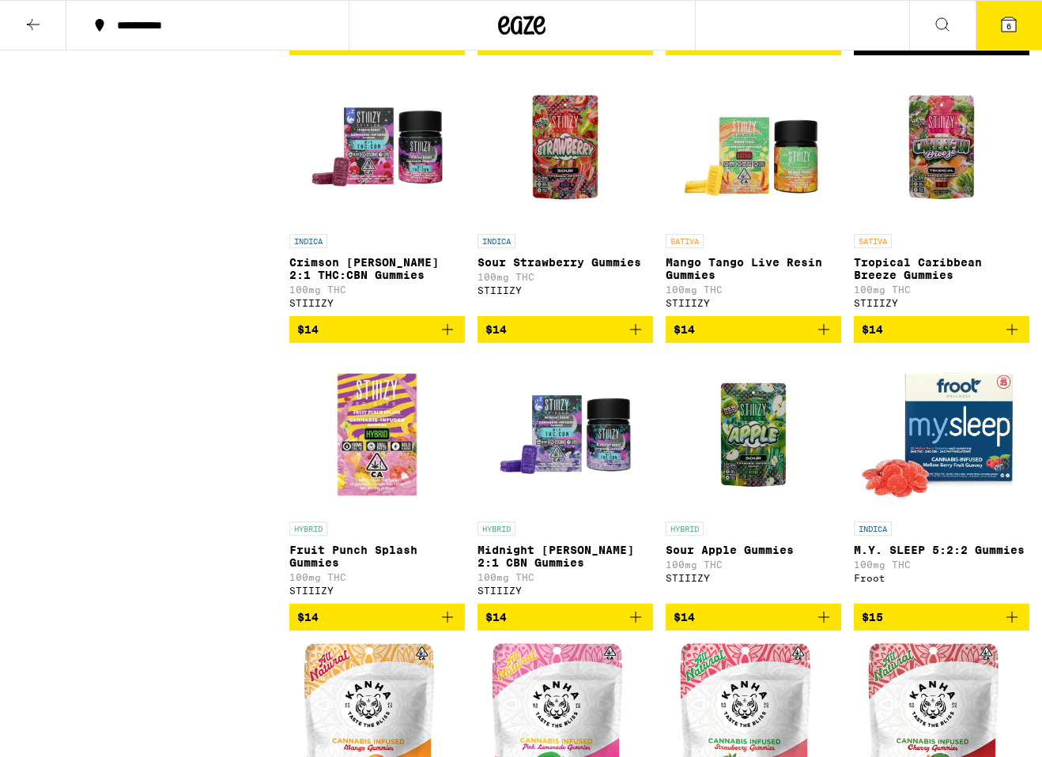
scroll to position [2221, 0]
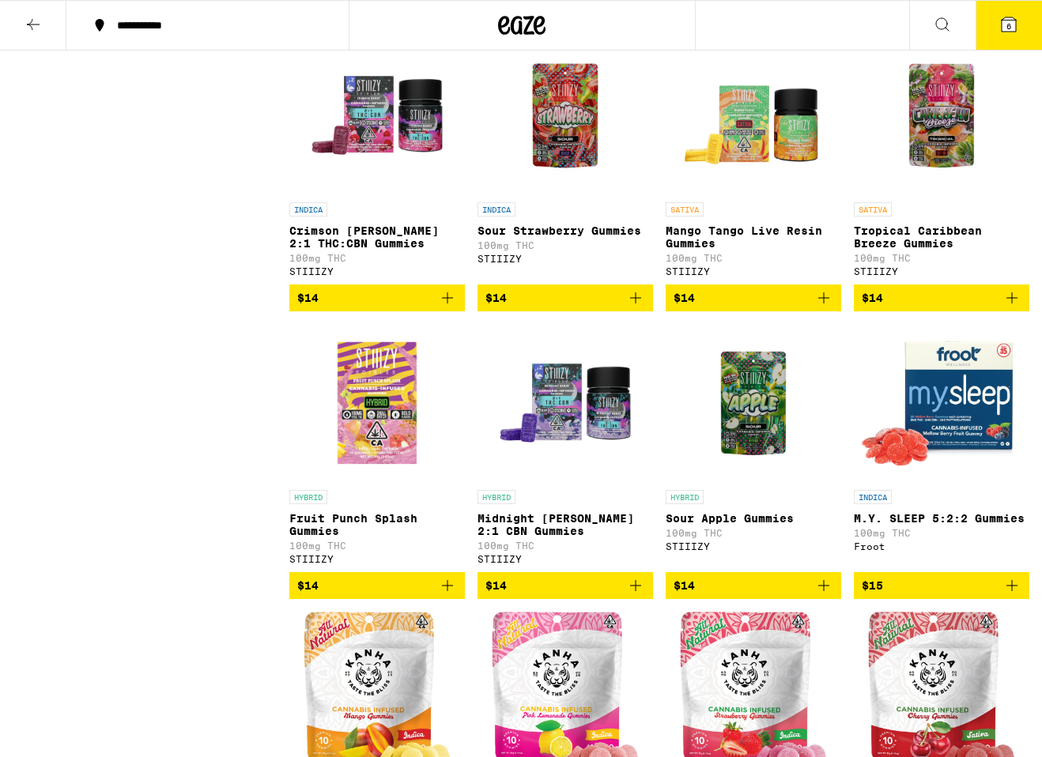
click at [926, 462] on img "Open page for M.Y. SLEEP 5:2:2 Gummies from Froot" at bounding box center [942, 403] width 168 height 158
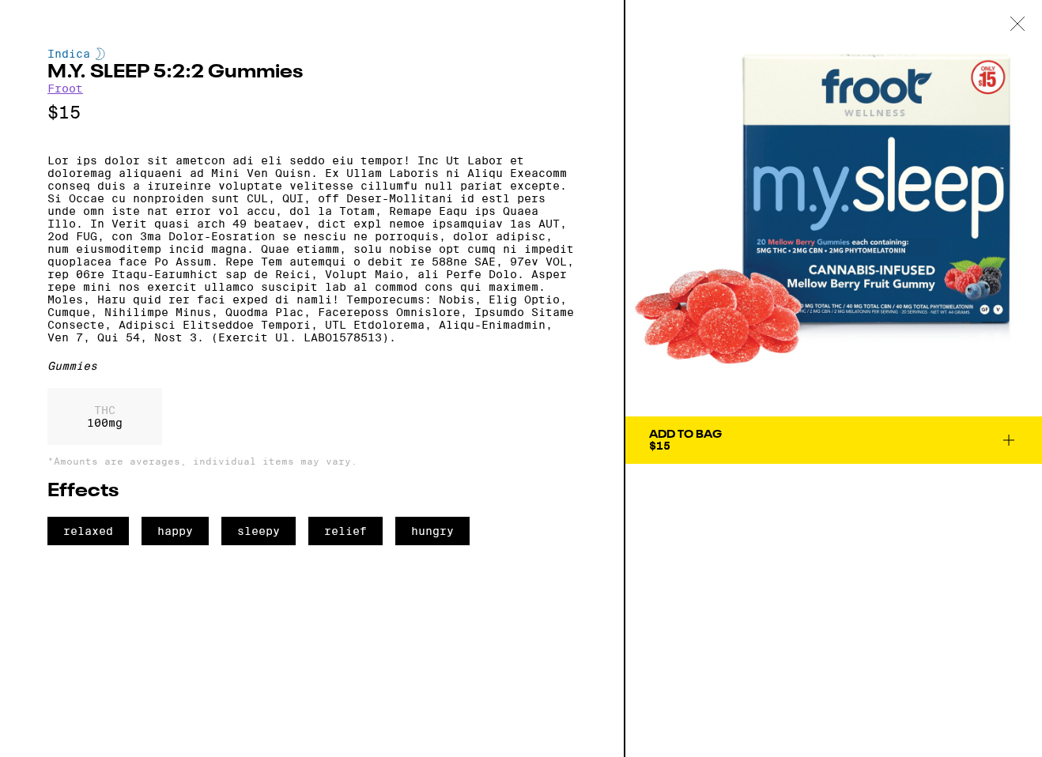
click at [741, 444] on span "Add To Bag $15" at bounding box center [833, 440] width 369 height 22
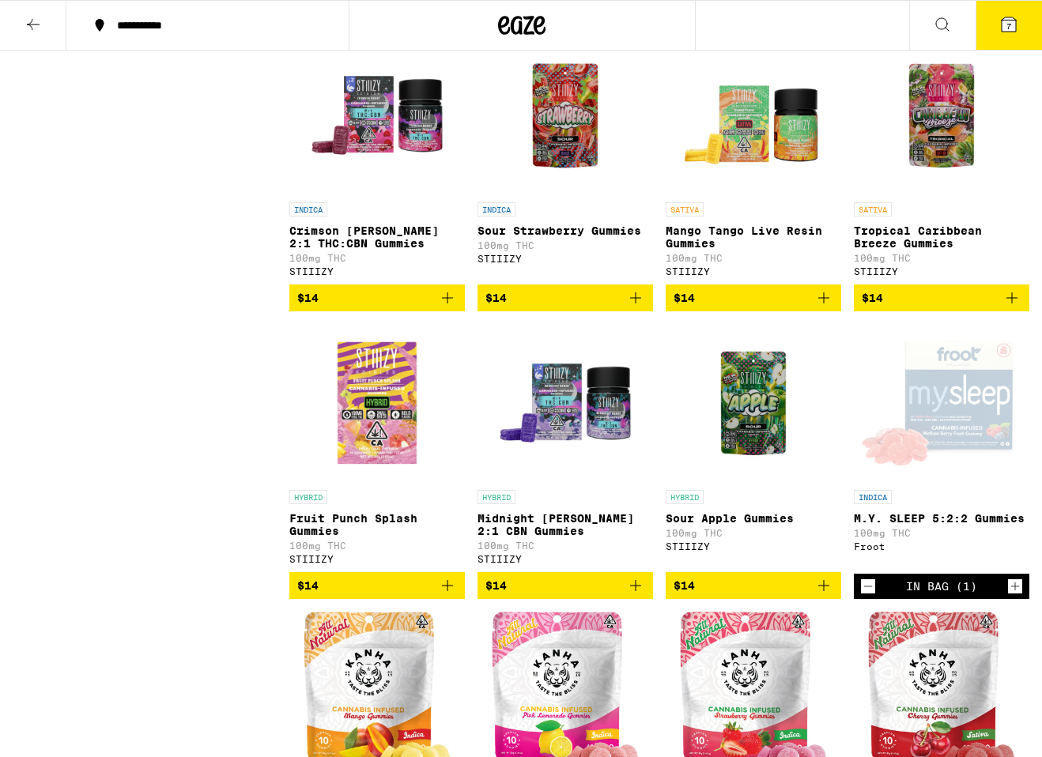
click at [1012, 28] on icon at bounding box center [1009, 24] width 14 height 14
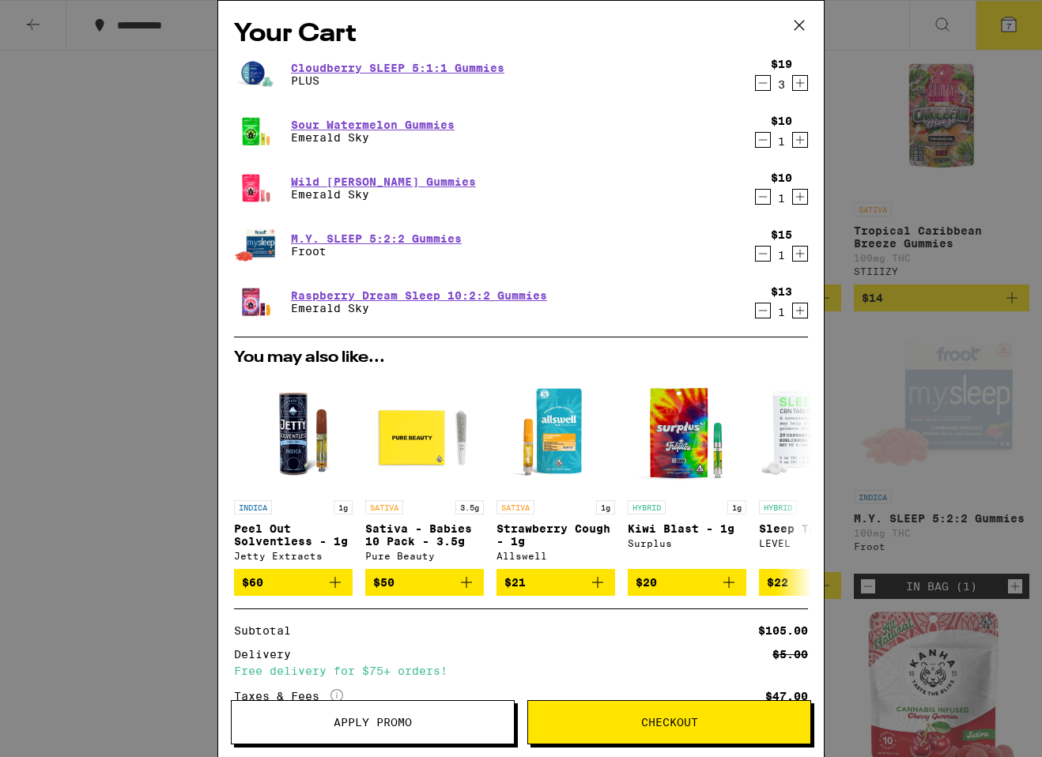
click at [650, 731] on button "Checkout" at bounding box center [669, 722] width 284 height 44
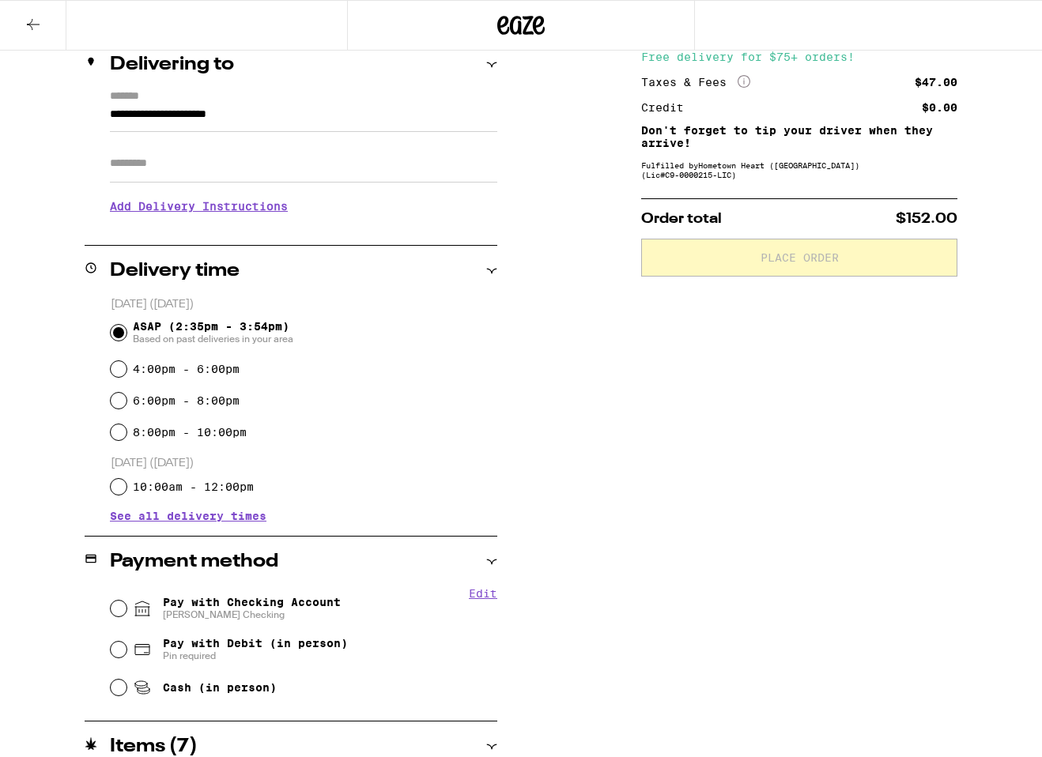
scroll to position [213, 0]
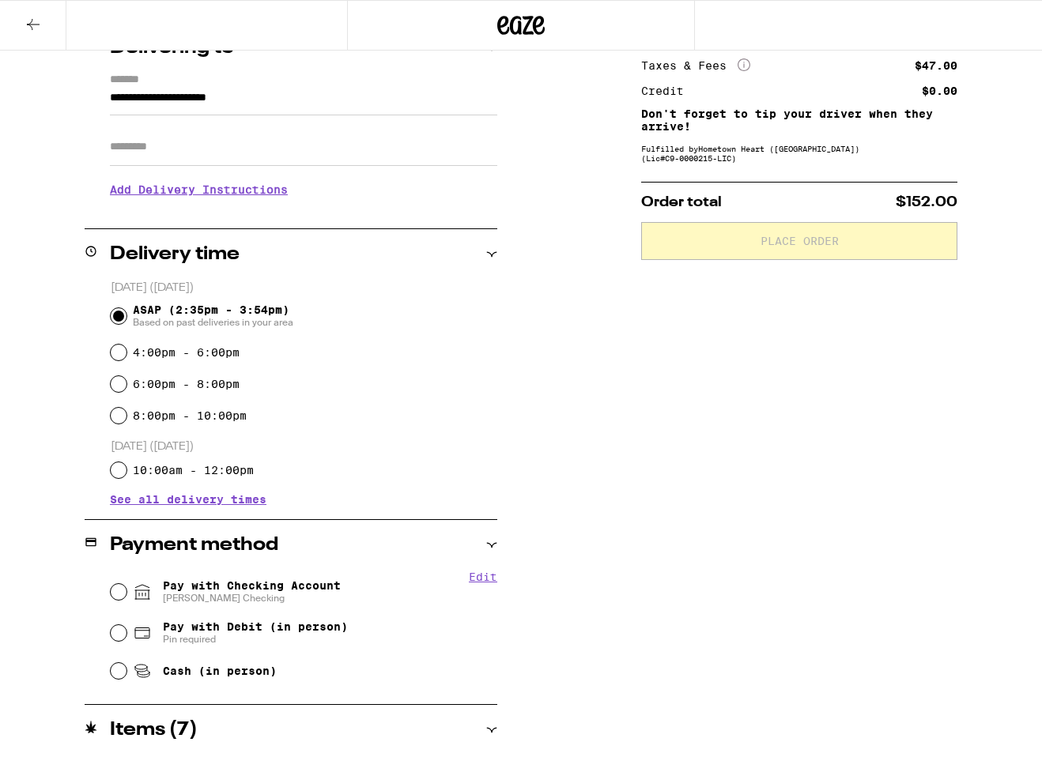
click at [242, 583] on span "Pay with Checking Account Shawn Checking" at bounding box center [252, 591] width 178 height 25
click at [126, 584] on input "Pay with Checking Account Shawn Checking" at bounding box center [119, 592] width 16 height 16
radio input "true"
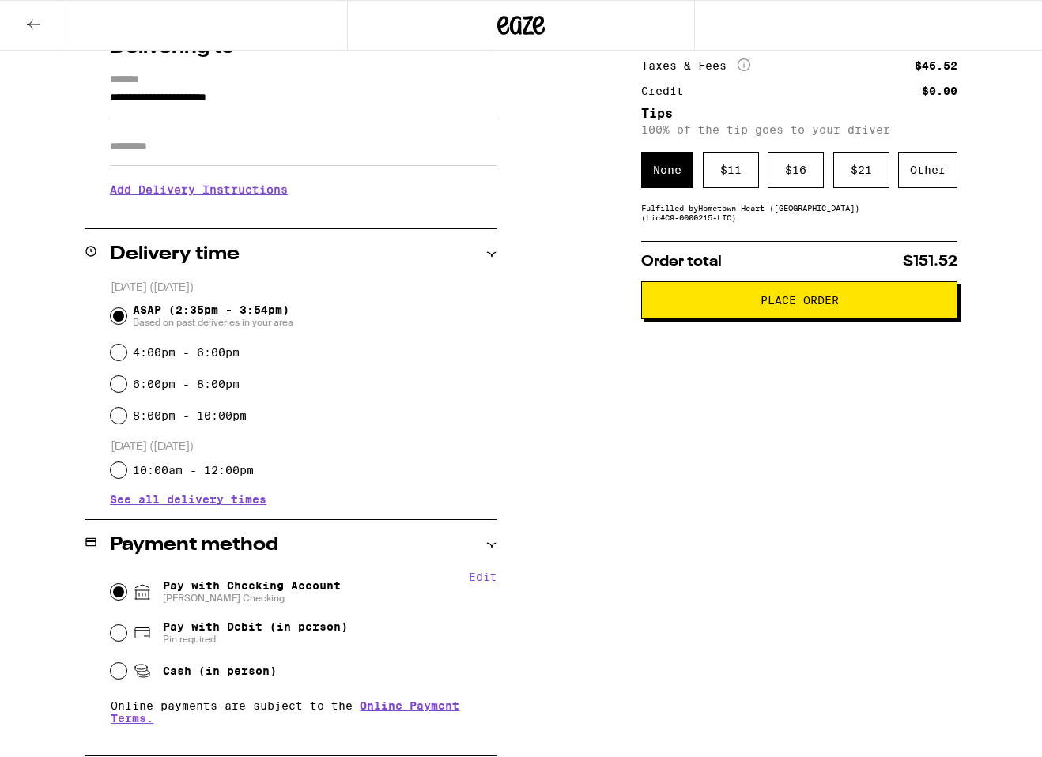
click at [816, 300] on span "Place Order" at bounding box center [800, 300] width 78 height 11
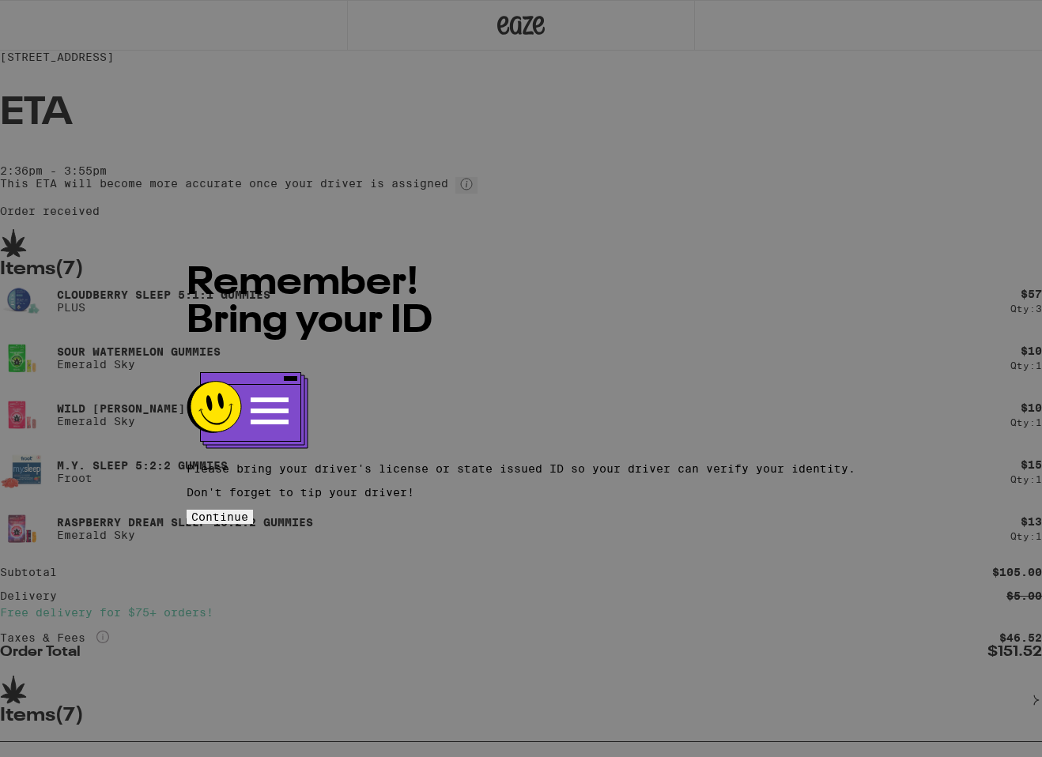
click at [253, 510] on button "Continue" at bounding box center [220, 517] width 66 height 14
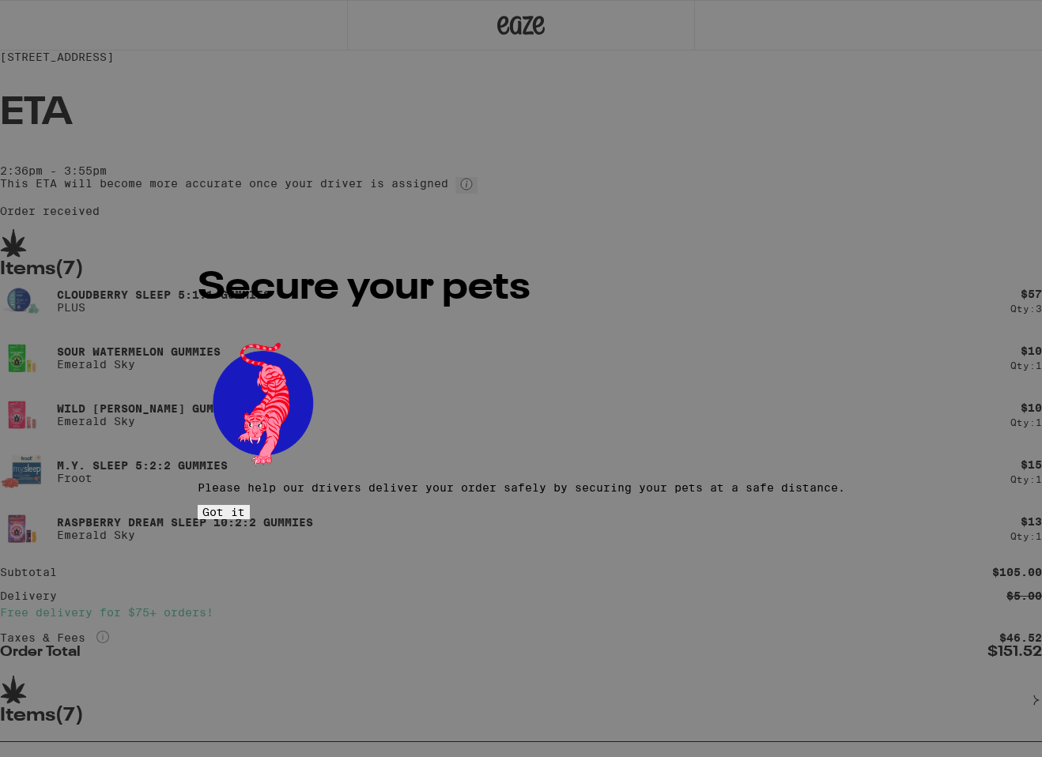
click at [245, 506] on span "Got it" at bounding box center [223, 512] width 43 height 13
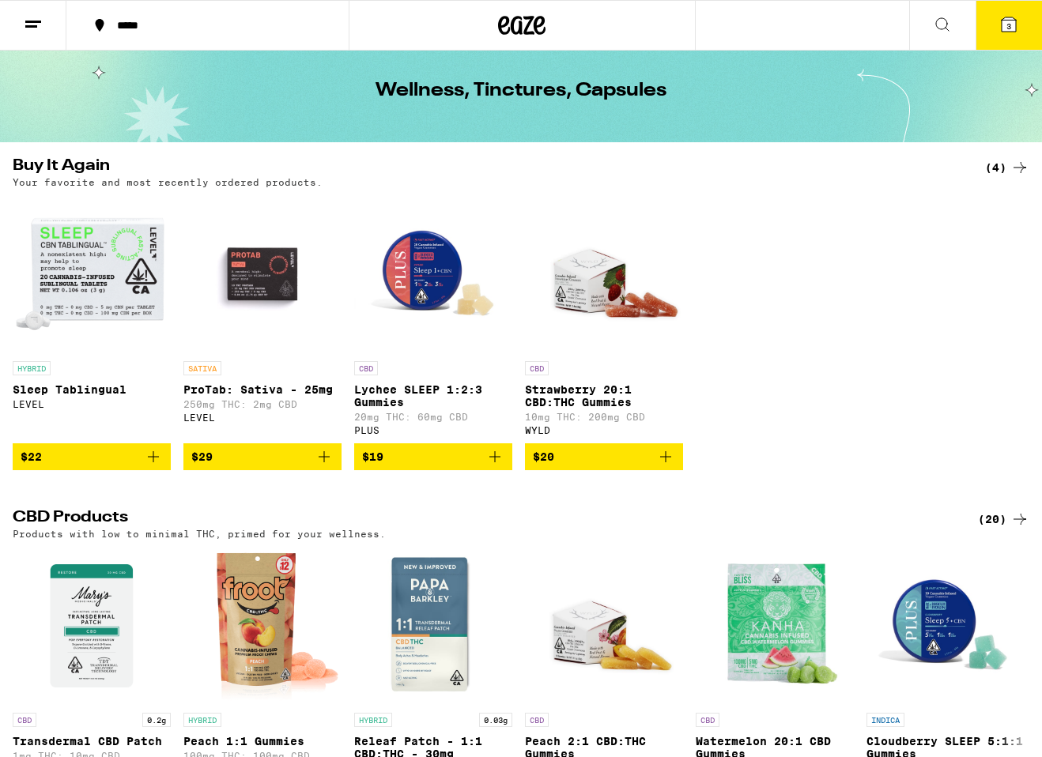
click at [407, 466] on span "$19" at bounding box center [433, 456] width 142 height 19
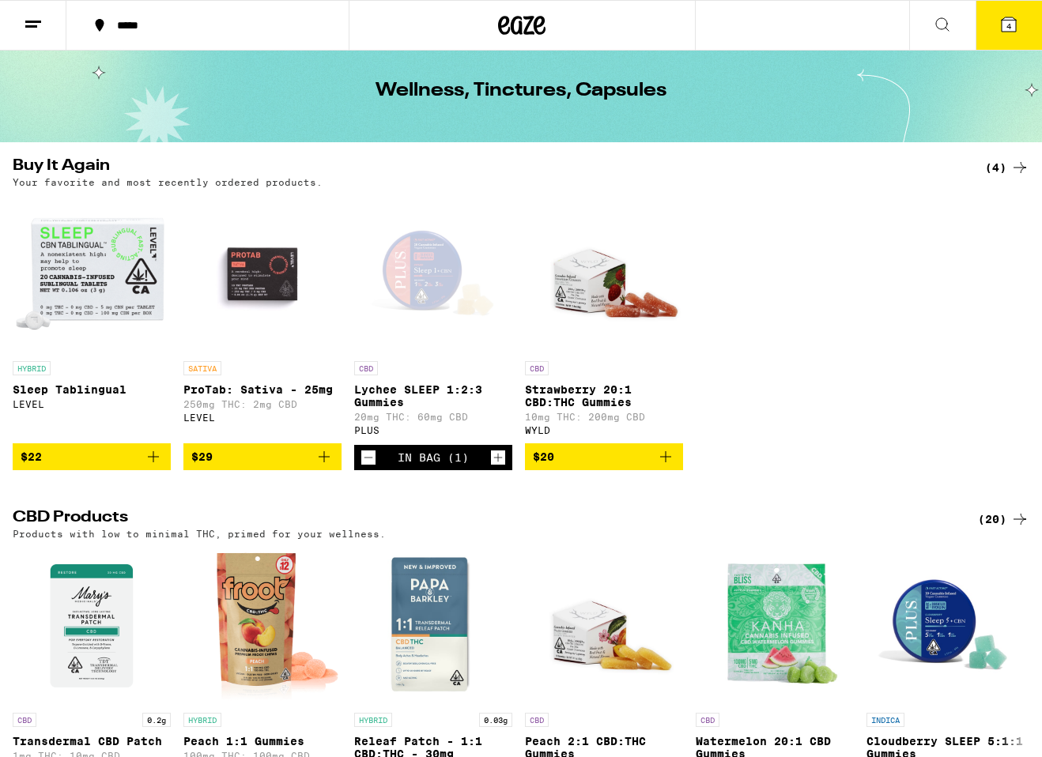
click at [496, 466] on icon "Increment" at bounding box center [498, 457] width 14 height 19
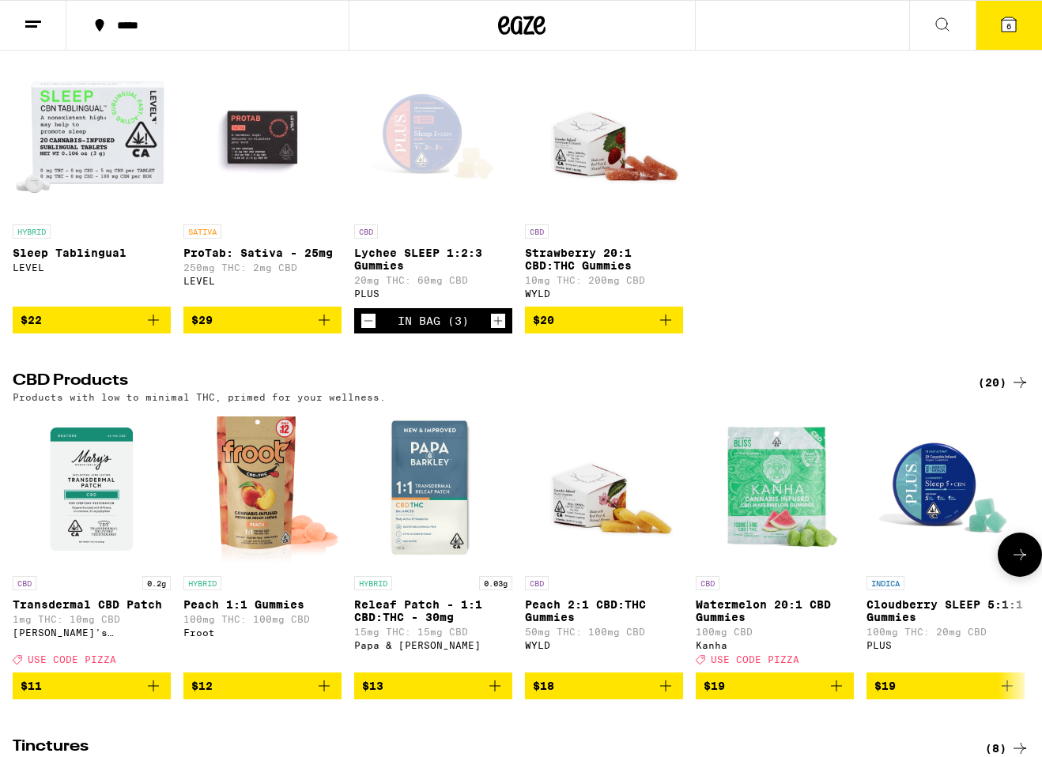
click at [920, 493] on img "Open page for Cloudberry SLEEP 5:1:1 Gummies from PLUS" at bounding box center [945, 489] width 158 height 158
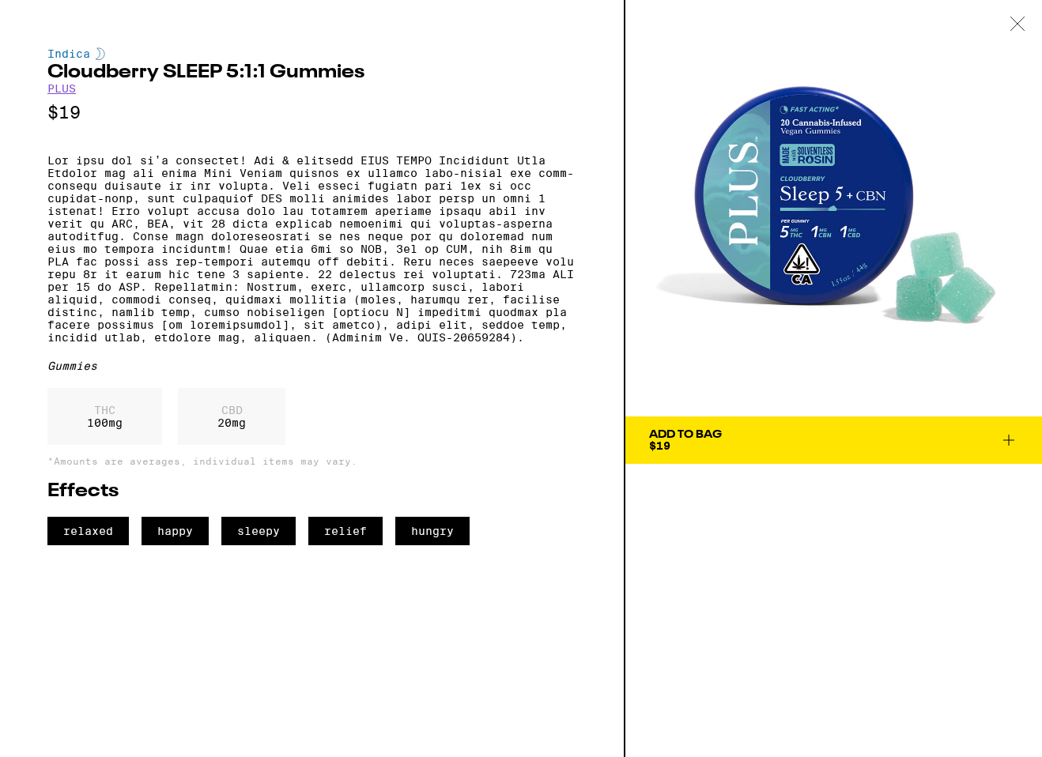
click at [721, 436] on div "Add To Bag" at bounding box center [685, 434] width 73 height 11
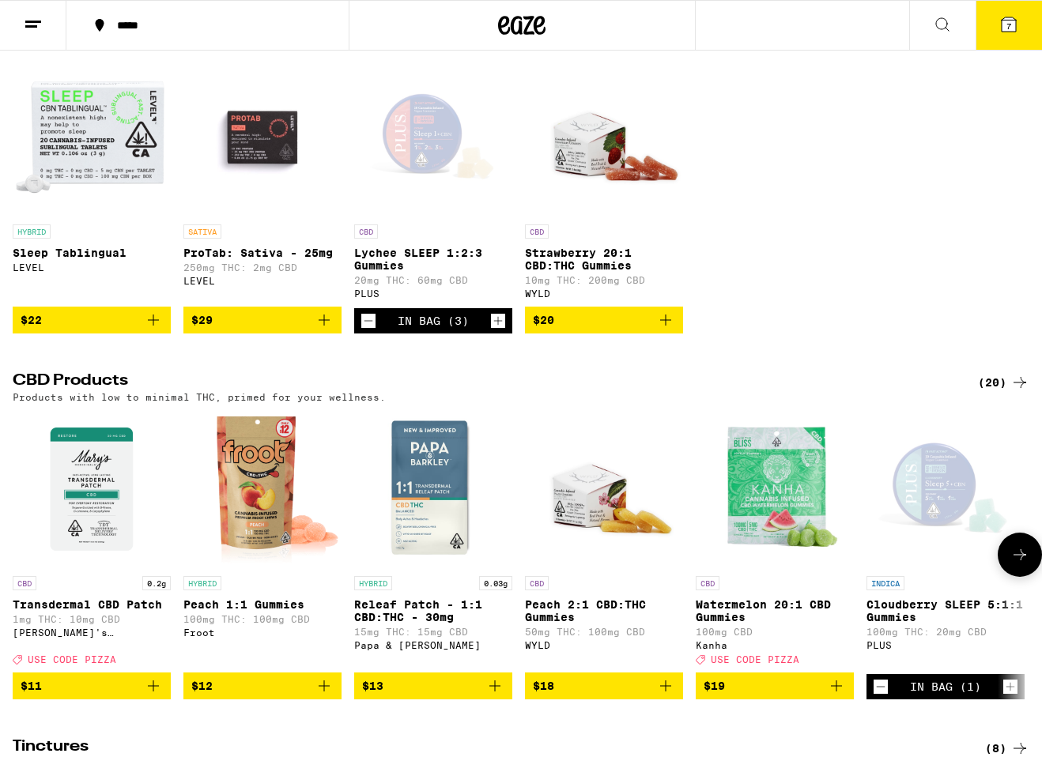
click at [1014, 697] on icon "Increment" at bounding box center [1010, 687] width 14 height 19
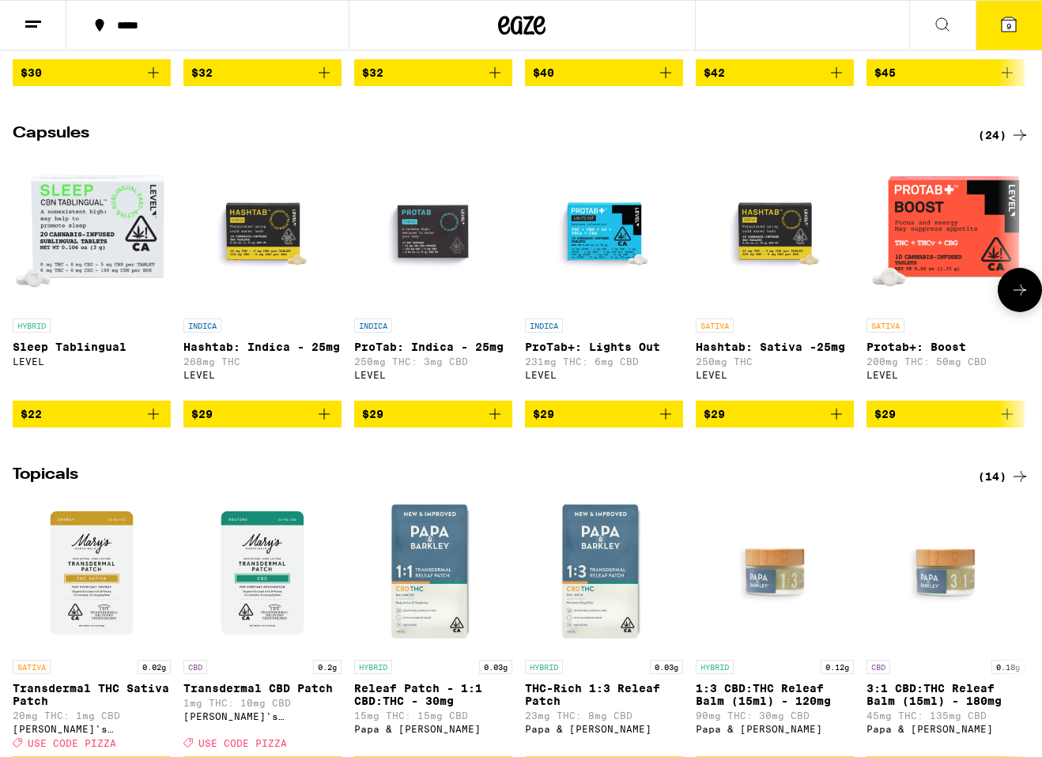
scroll to position [1134, 0]
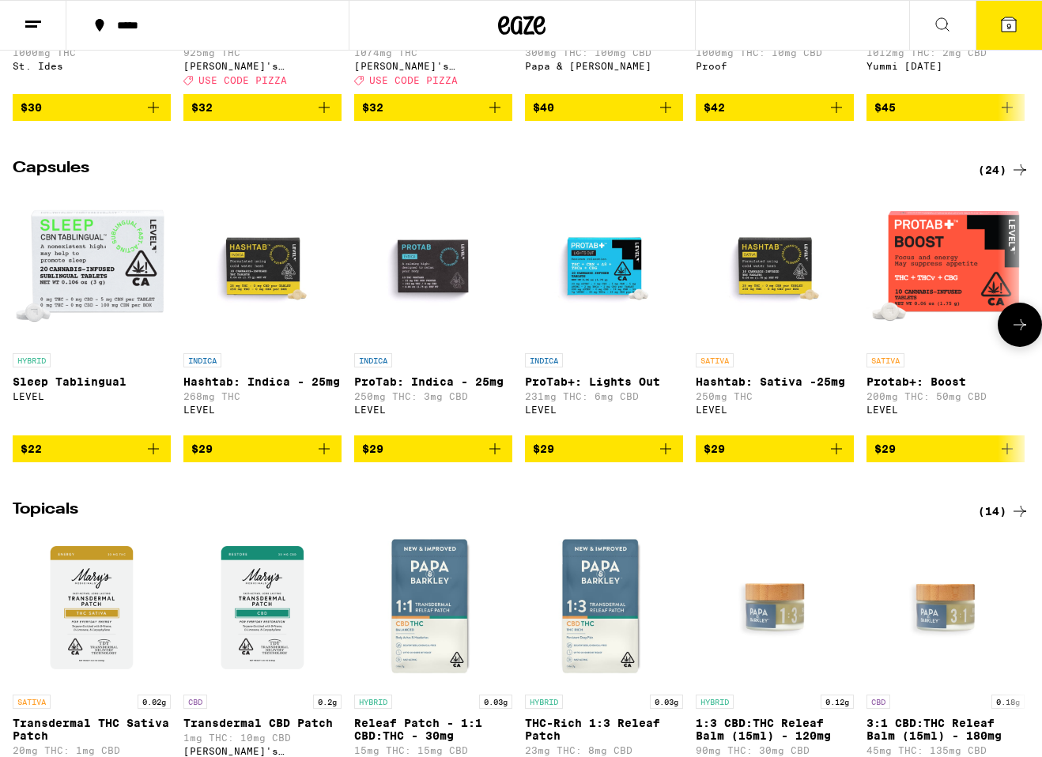
click at [287, 300] on img "Open page for Hashtab: Indica - 25mg from LEVEL" at bounding box center [262, 266] width 158 height 158
click at [579, 300] on img "Open page for ProTab+: Lights Out from LEVEL" at bounding box center [604, 266] width 158 height 158
